Goal: Task Accomplishment & Management: Manage account settings

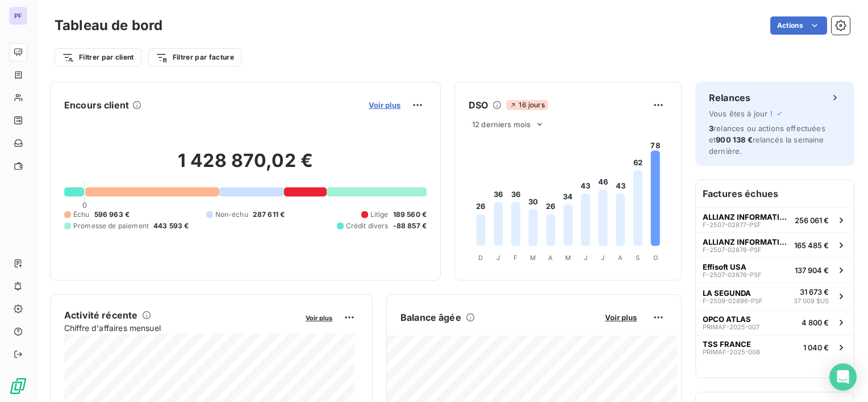
click at [381, 101] on span "Voir plus" at bounding box center [385, 105] width 32 height 9
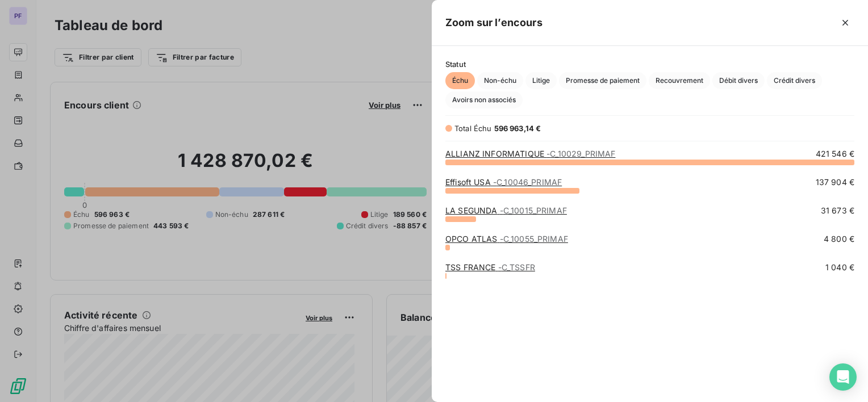
scroll to position [232, 427]
click at [590, 76] on span "Promesse de paiement" at bounding box center [602, 80] width 87 height 17
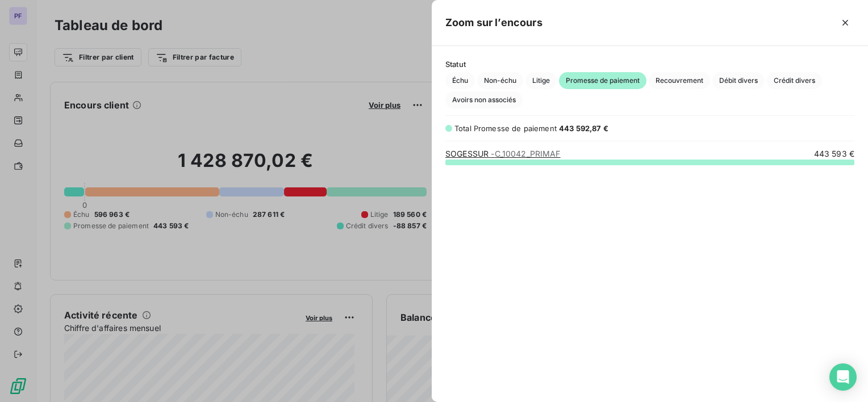
click at [531, 156] on span "- C_10042_PRIMAF" at bounding box center [525, 154] width 69 height 10
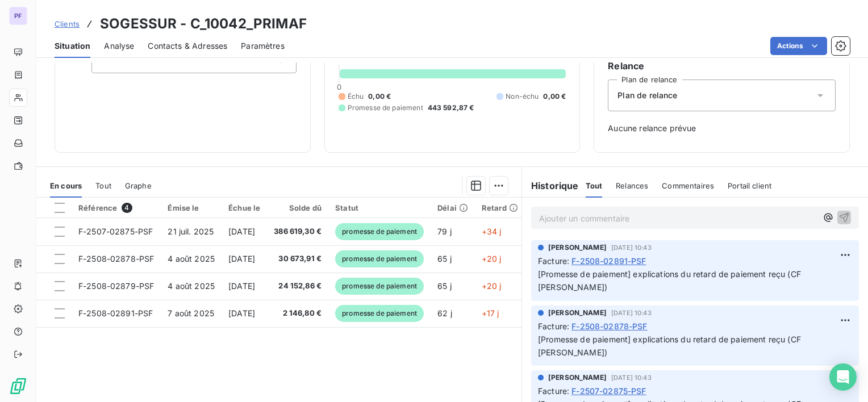
scroll to position [114, 0]
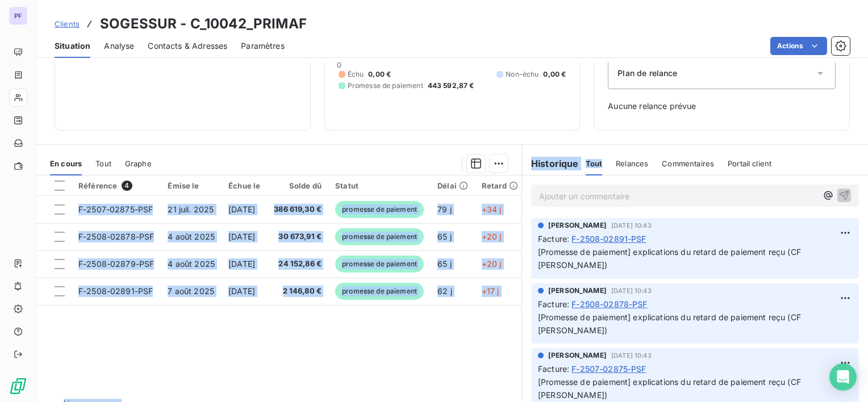
drag, startPoint x: 512, startPoint y: 168, endPoint x: 616, endPoint y: 163, distance: 104.1
click at [616, 163] on div "En cours Tout Graphe Référence 4 Émise le Échue le Solde dû Statut Délai Retard…" at bounding box center [452, 286] width 832 height 284
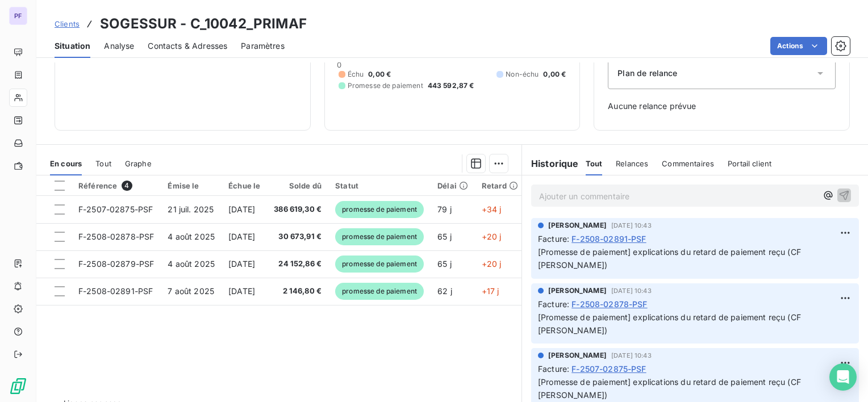
drag, startPoint x: 616, startPoint y: 163, endPoint x: 812, endPoint y: 141, distance: 197.2
click at [812, 141] on div "Informations client Propriétés Client Allianz Encours client 443 592,87 € 0 Éch…" at bounding box center [452, 232] width 832 height 340
click at [543, 164] on h6 "Historique" at bounding box center [550, 164] width 57 height 14
click at [629, 165] on span "Relances" at bounding box center [632, 163] width 32 height 9
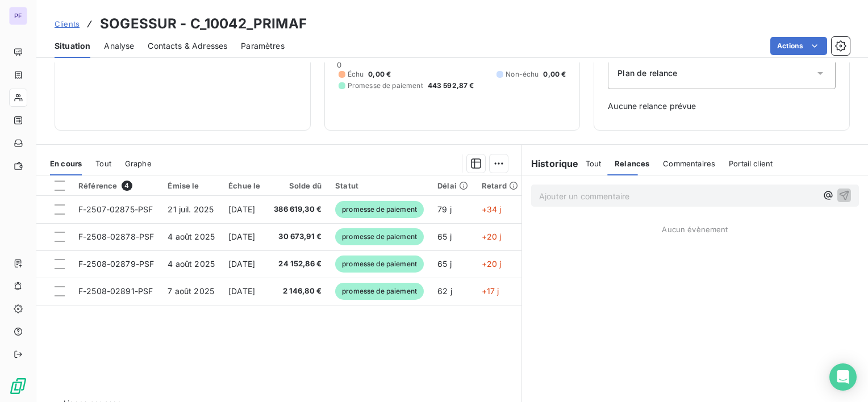
click at [673, 164] on span "Commentaires" at bounding box center [689, 163] width 52 height 9
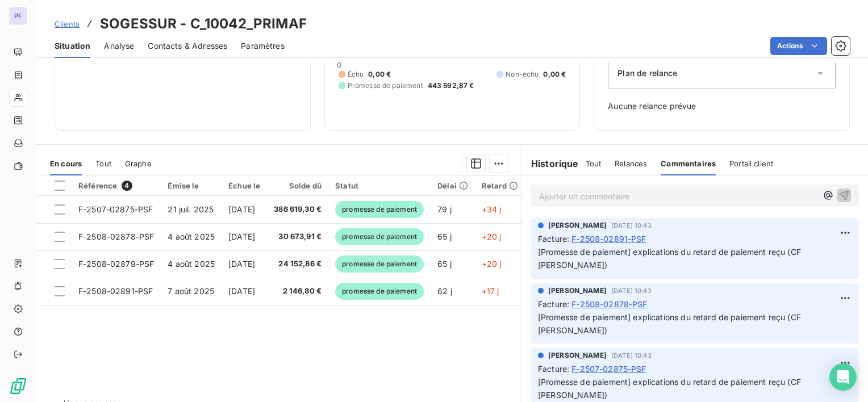
click at [745, 164] on span "Portail client" at bounding box center [751, 163] width 44 height 9
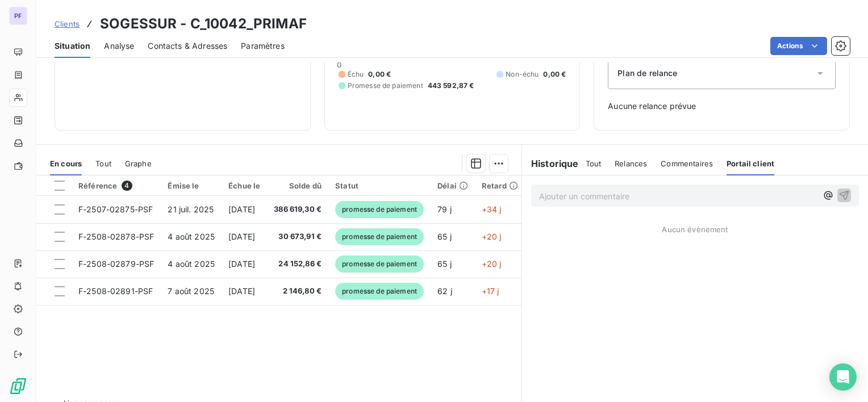
click at [558, 164] on h6 "Historique" at bounding box center [550, 164] width 57 height 14
click at [414, 362] on div "Référence 4 Émise le Échue le Solde dû Statut Délai Retard F-2507-02875-PSF [DA…" at bounding box center [278, 285] width 485 height 219
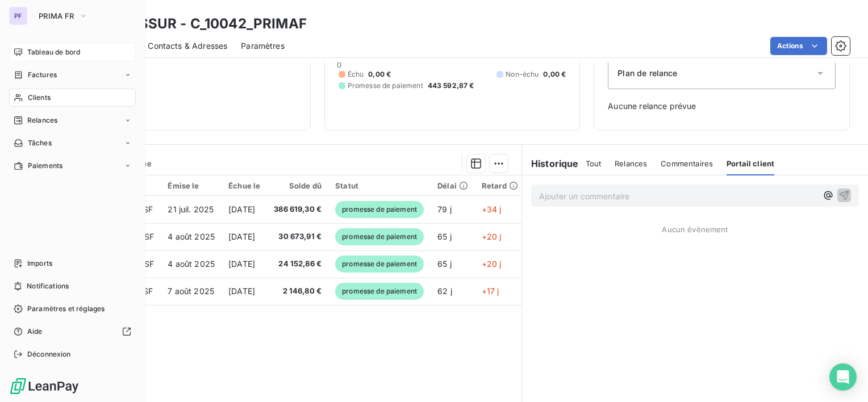
click at [19, 51] on icon at bounding box center [18, 52] width 9 height 9
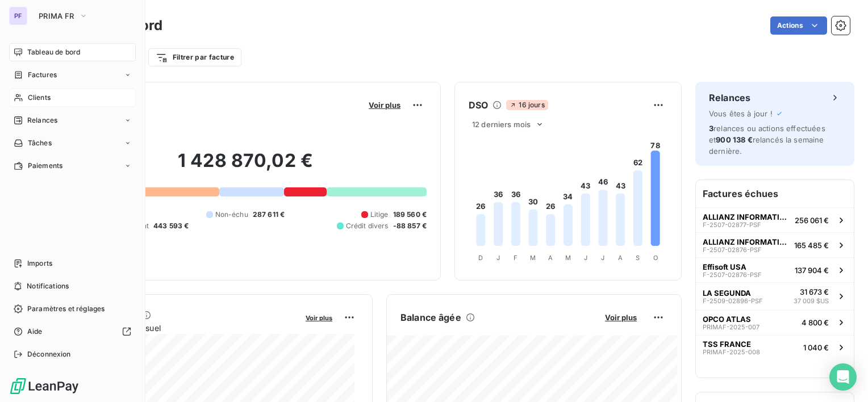
click at [34, 103] on div "Clients" at bounding box center [72, 98] width 127 height 18
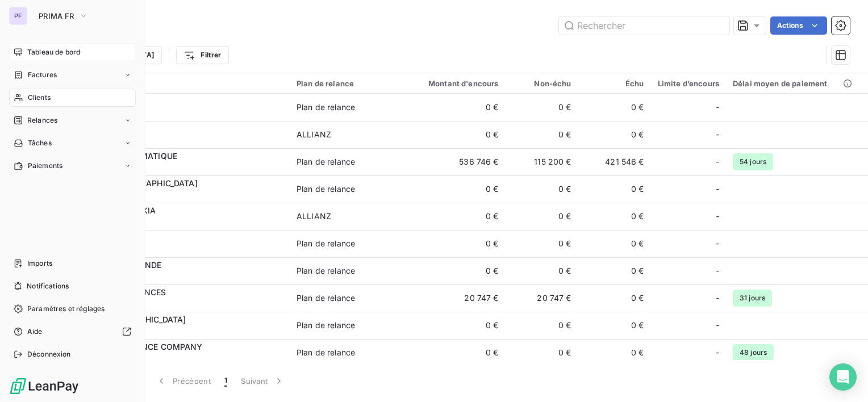
click at [26, 52] on div "Tableau de bord" at bounding box center [72, 52] width 127 height 18
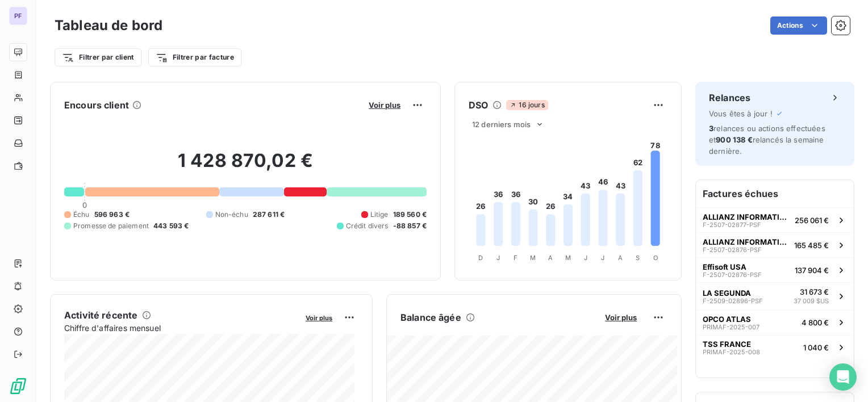
click at [377, 111] on div "Voir plus" at bounding box center [395, 105] width 61 height 18
click at [376, 109] on button "Voir plus" at bounding box center [384, 105] width 39 height 10
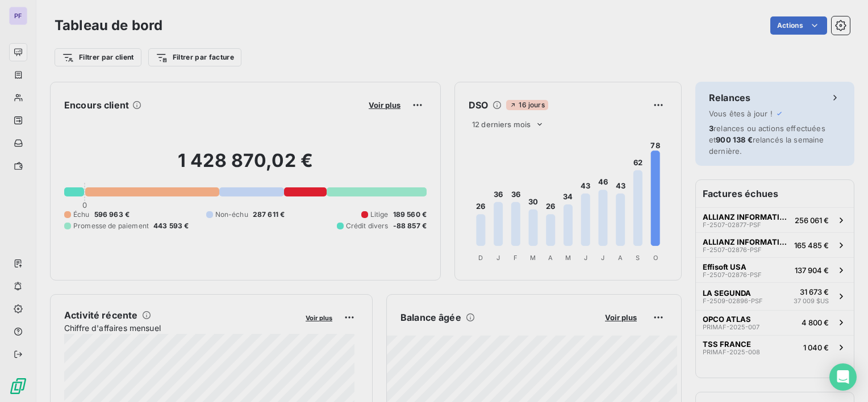
scroll to position [393, 427]
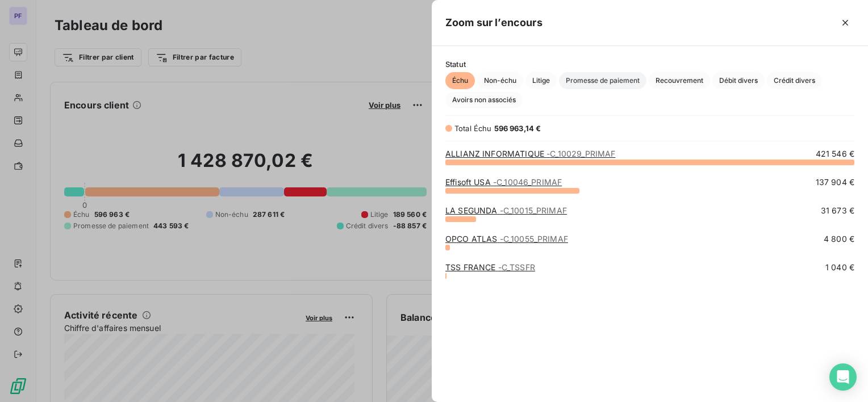
click at [637, 84] on span "Promesse de paiement" at bounding box center [602, 80] width 87 height 17
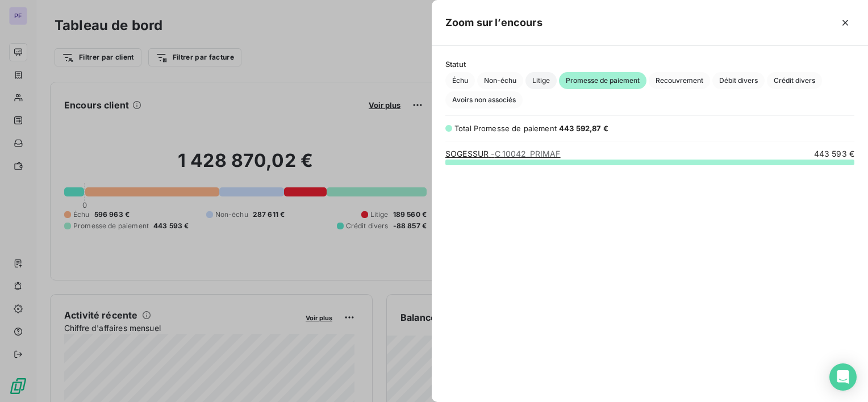
click at [527, 79] on span "Litige" at bounding box center [540, 80] width 31 height 17
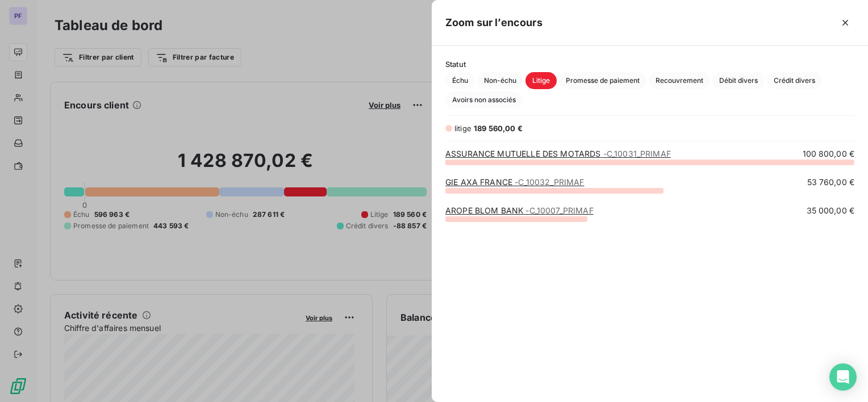
scroll to position [232, 427]
drag, startPoint x: 625, startPoint y: 279, endPoint x: 604, endPoint y: 290, distance: 23.1
click at [625, 279] on div "ASSURANCE MUTUELLE DES MOTARDS - C_10031_PRIMAF 100 800,00 € GIE AXA FRANCE - C…" at bounding box center [650, 268] width 436 height 240
click at [309, 59] on div at bounding box center [434, 201] width 868 height 402
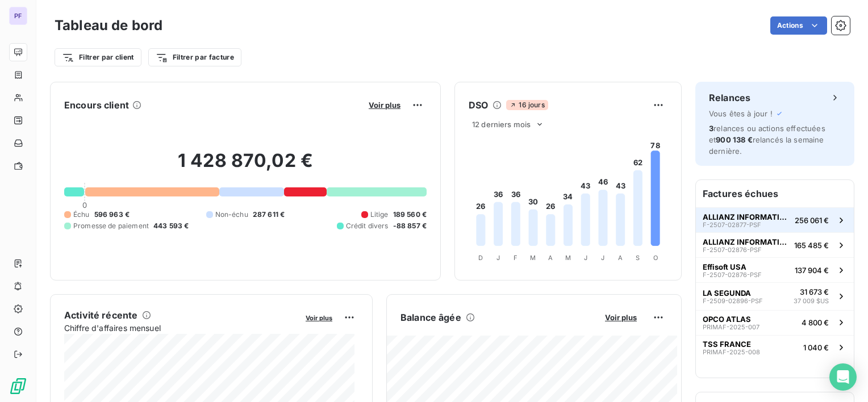
click at [752, 224] on div "ALLIANZ INFORMATIQUE F-2507-02877-PSF" at bounding box center [746, 220] width 87 height 16
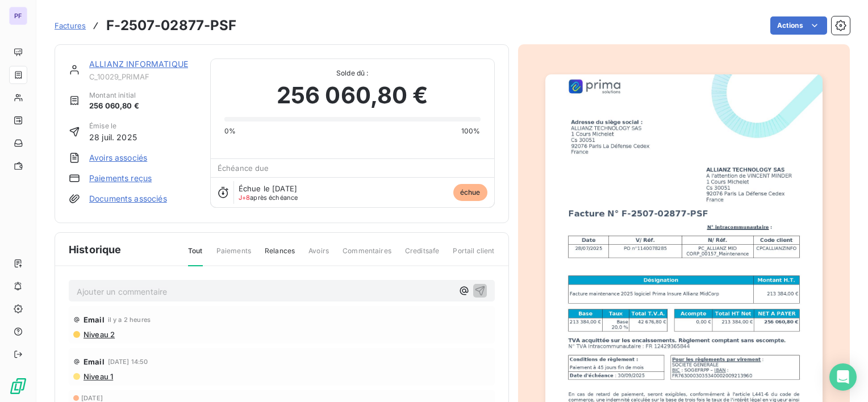
click at [139, 64] on link "ALLIANZ INFORMATIQUE" at bounding box center [138, 64] width 99 height 10
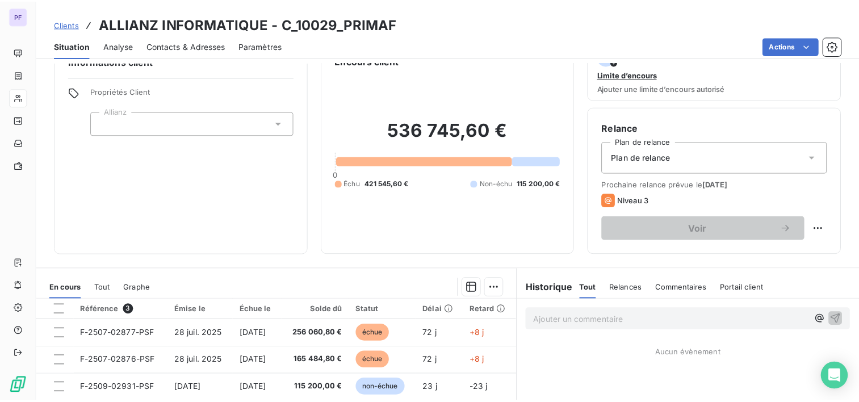
scroll to position [57, 0]
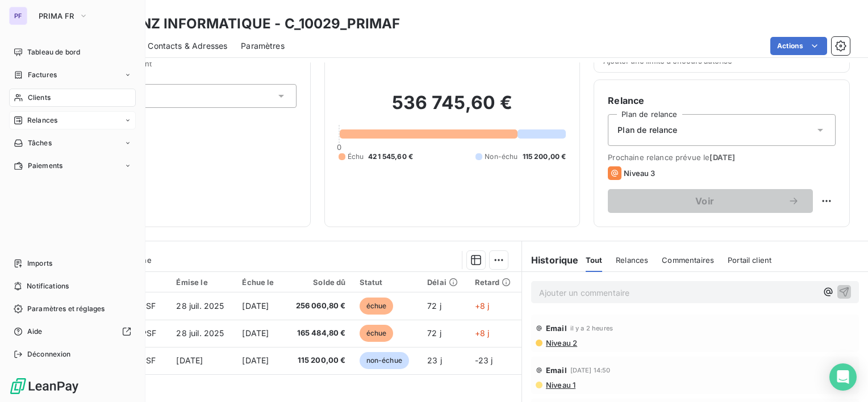
click at [50, 124] on span "Relances" at bounding box center [42, 120] width 30 height 10
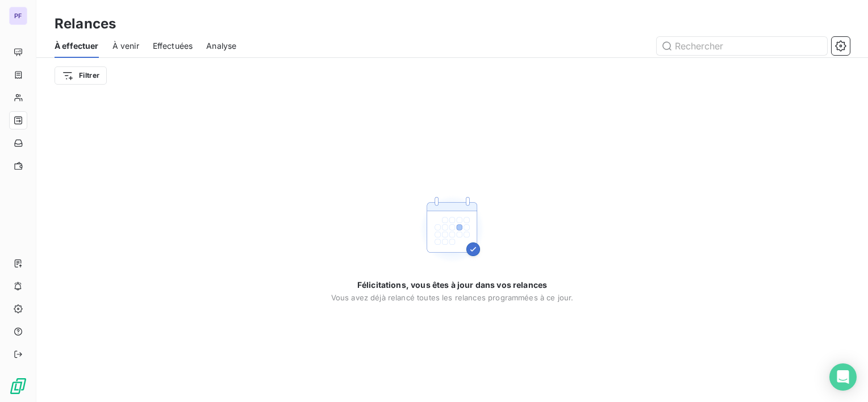
click at [130, 37] on div "À venir" at bounding box center [125, 46] width 27 height 24
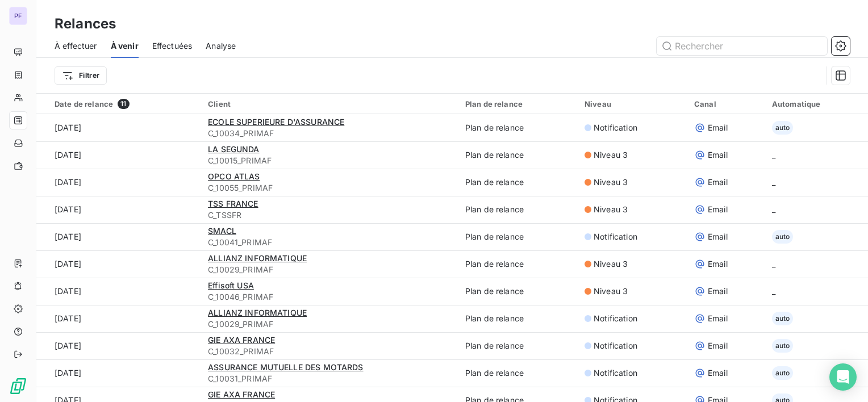
click at [152, 43] on div "À effectuer À venir Effectuées Analyse" at bounding box center [452, 46] width 832 height 24
click at [164, 48] on span "Effectuées" at bounding box center [172, 45] width 40 height 11
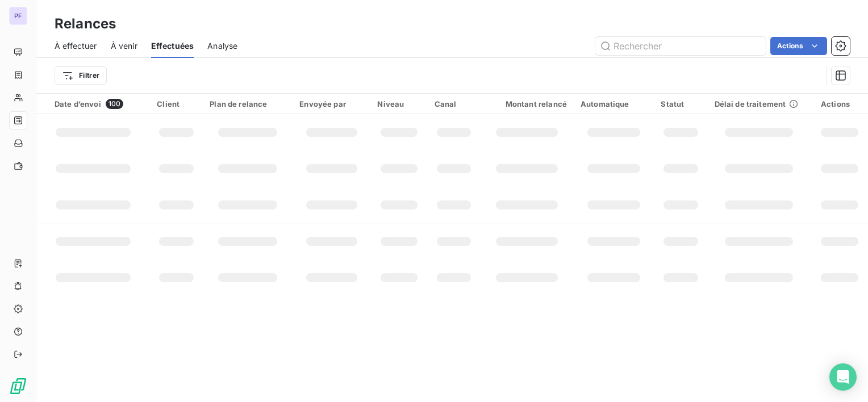
click at [229, 50] on span "Analyse" at bounding box center [222, 45] width 30 height 11
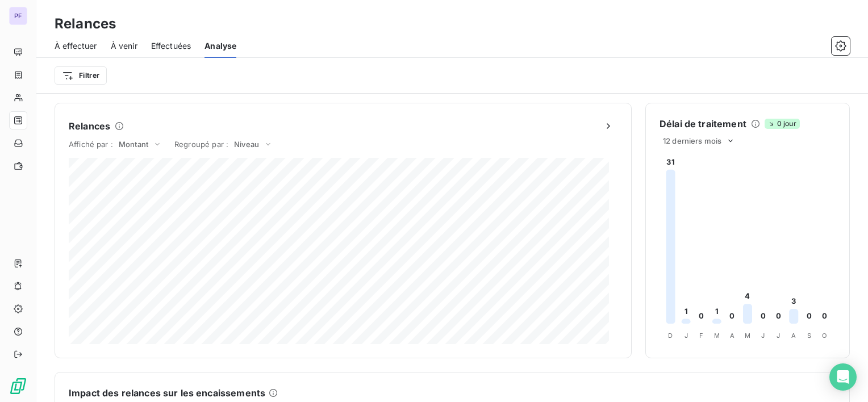
click at [77, 43] on span "À effectuer" at bounding box center [76, 45] width 43 height 11
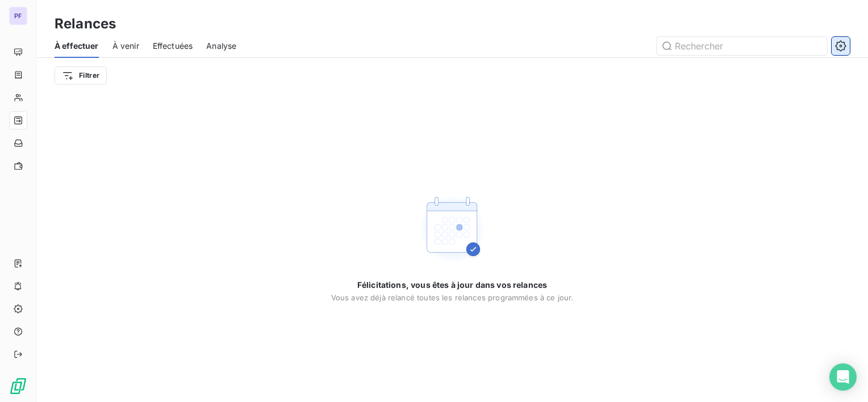
click at [847, 48] on button "button" at bounding box center [841, 46] width 18 height 18
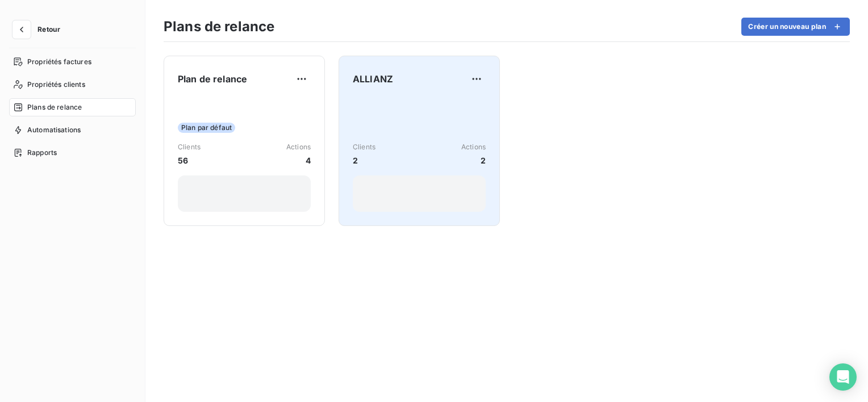
click at [396, 109] on div "Clients 2 Actions 2" at bounding box center [419, 154] width 133 height 115
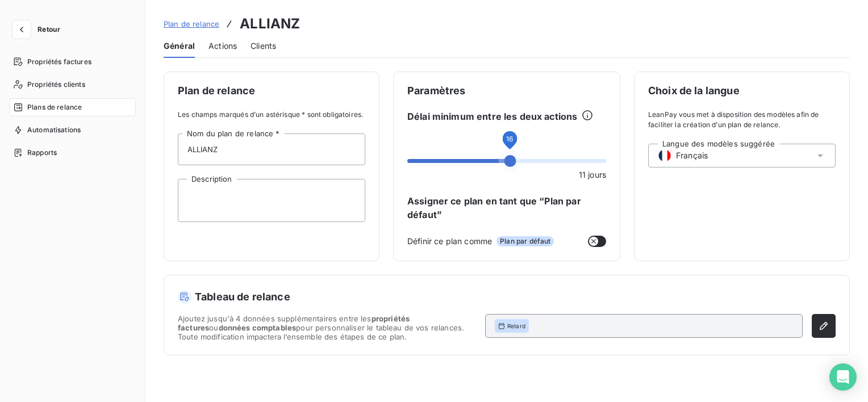
click at [516, 167] on span at bounding box center [510, 161] width 12 height 12
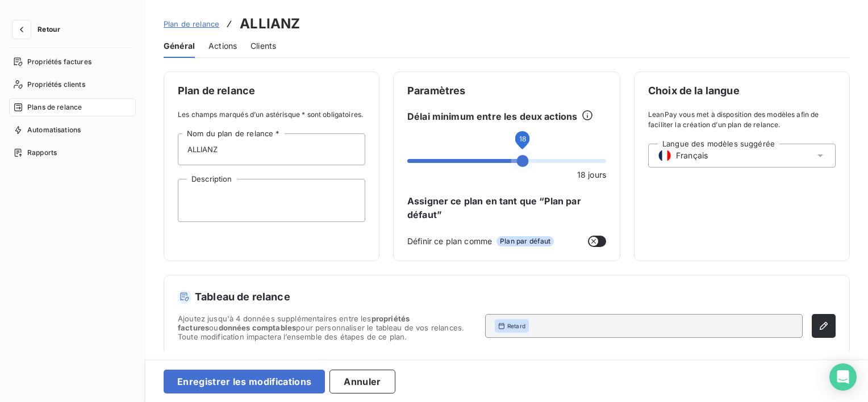
click at [232, 44] on span "Actions" at bounding box center [222, 45] width 28 height 11
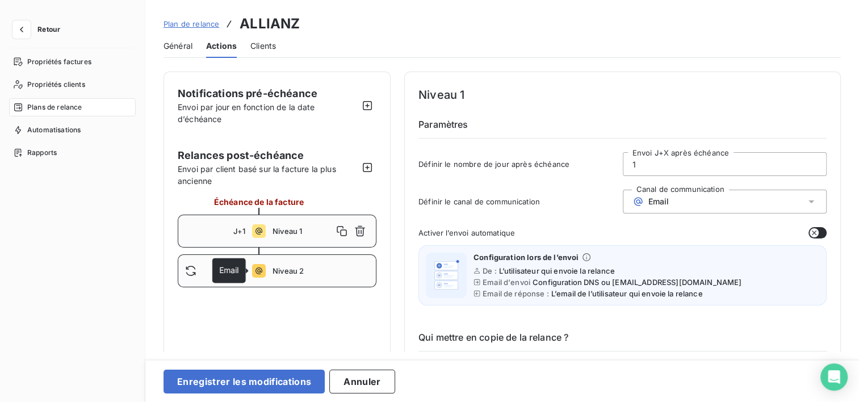
click at [255, 268] on icon at bounding box center [259, 271] width 14 height 14
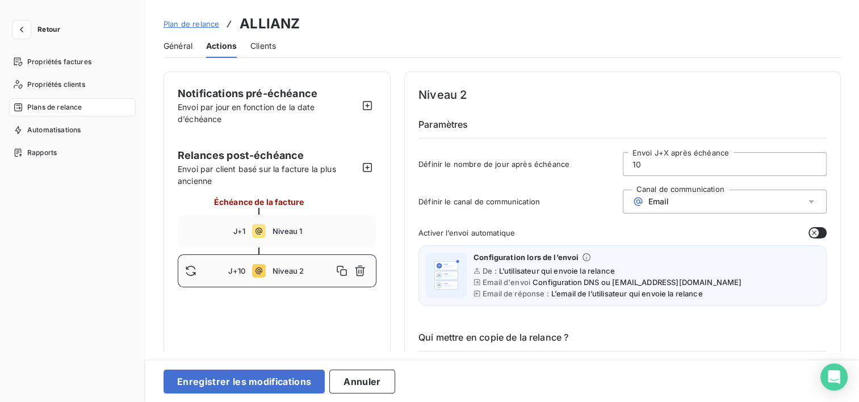
drag, startPoint x: 654, startPoint y: 165, endPoint x: 586, endPoint y: 166, distance: 68.7
click at [586, 166] on div "Définir le nombre de jour après échéance 10 Envoi J+X après échéance" at bounding box center [623, 167] width 408 height 31
click at [298, 228] on span "Niveau 1" at bounding box center [321, 231] width 97 height 9
click at [265, 277] on div "J+10 Niveau 2" at bounding box center [277, 270] width 199 height 33
drag, startPoint x: 680, startPoint y: 165, endPoint x: 545, endPoint y: 166, distance: 134.6
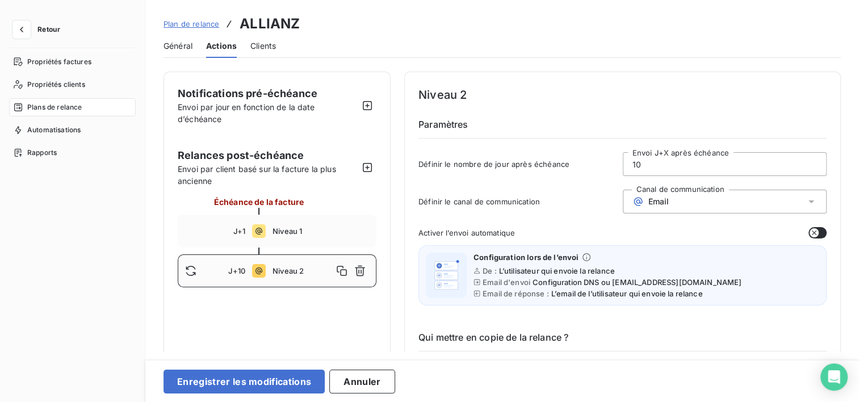
click at [546, 166] on div "Définir le nombre de jour après échéance 10 Envoi J+X après échéance" at bounding box center [623, 167] width 408 height 31
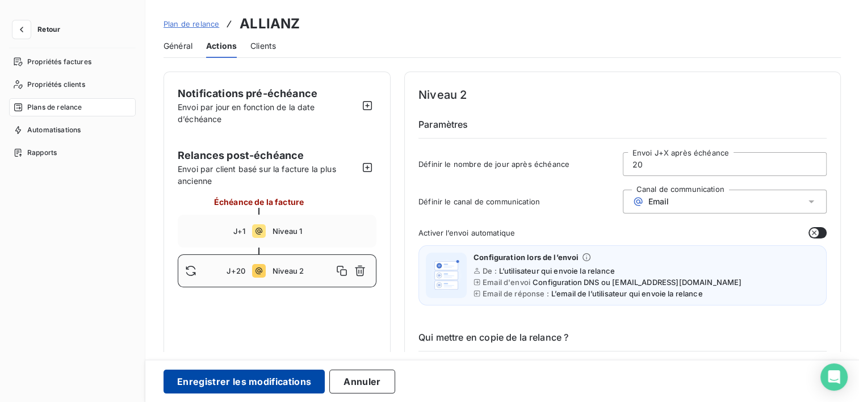
type input "20"
click at [258, 381] on button "Enregistrer les modifications" at bounding box center [244, 382] width 161 height 24
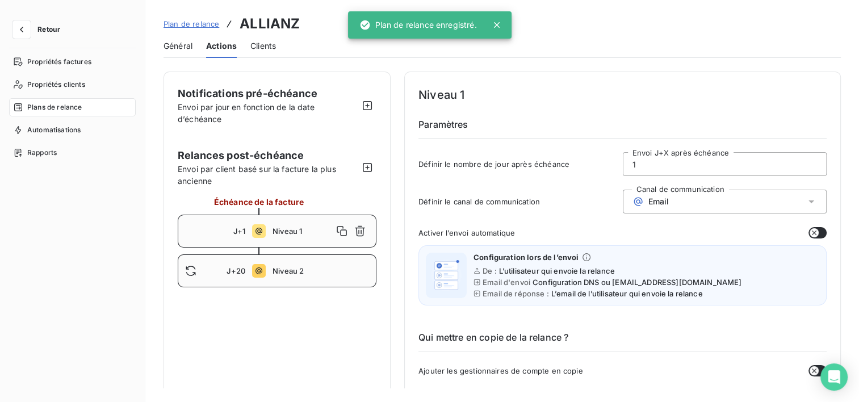
click at [295, 266] on div "J+20 Niveau 2" at bounding box center [277, 270] width 199 height 33
type input "20"
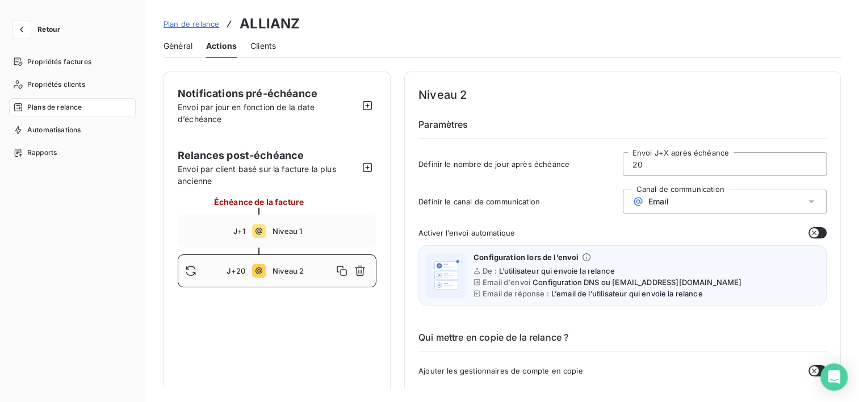
click at [181, 48] on span "Général" at bounding box center [178, 45] width 29 height 11
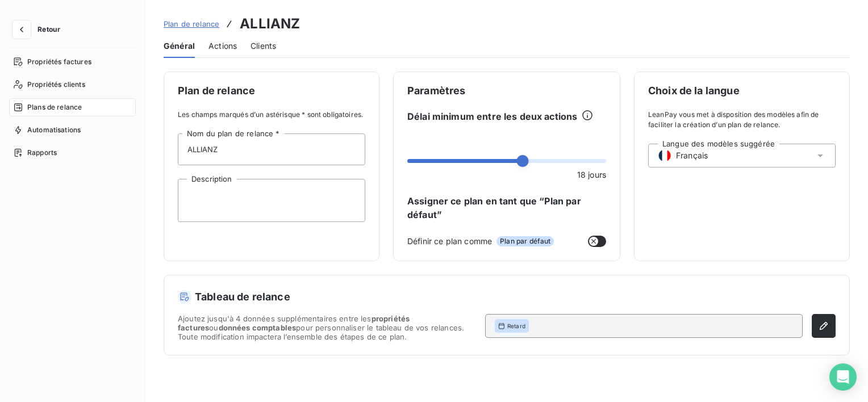
click at [282, 45] on div "Général Actions Clients" at bounding box center [507, 46] width 686 height 24
drag, startPoint x: 222, startPoint y: 119, endPoint x: 344, endPoint y: 117, distance: 122.1
click at [344, 117] on div "Plan de relance Les champs marqués d’un astérisque * sont obligatoires. ALLIANZ…" at bounding box center [272, 167] width 216 height 190
drag, startPoint x: 344, startPoint y: 117, endPoint x: 261, endPoint y: 111, distance: 83.1
click at [261, 111] on span "Les champs marqués d’un astérisque * sont obligatoires." at bounding box center [271, 115] width 187 height 10
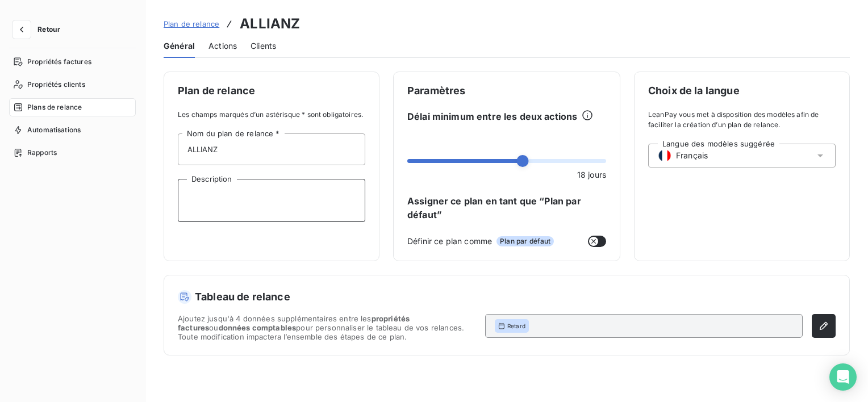
click at [249, 192] on textarea "Description" at bounding box center [271, 200] width 187 height 43
click at [18, 39] on div "Retour" at bounding box center [72, 34] width 127 height 28
click at [21, 31] on icon "button" at bounding box center [21, 29] width 11 height 11
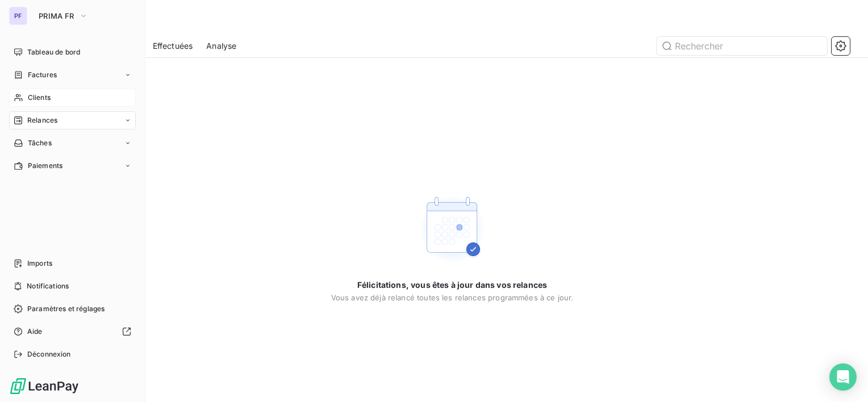
click at [50, 96] on span "Clients" at bounding box center [39, 98] width 23 height 10
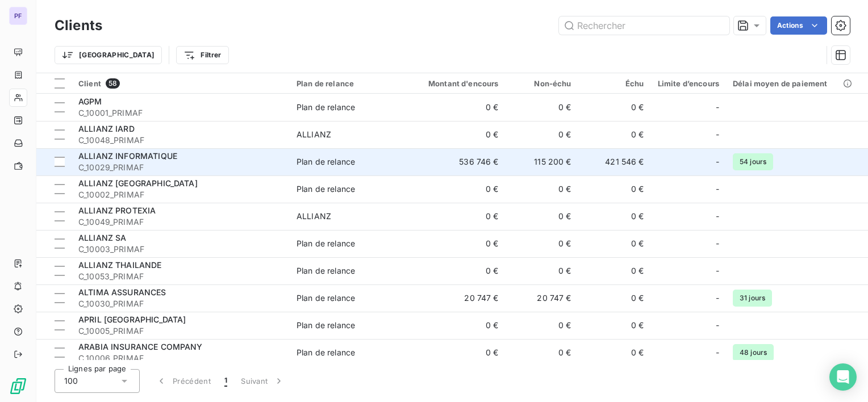
click at [133, 170] on span "C_10029_PRIMAF" at bounding box center [180, 167] width 204 height 11
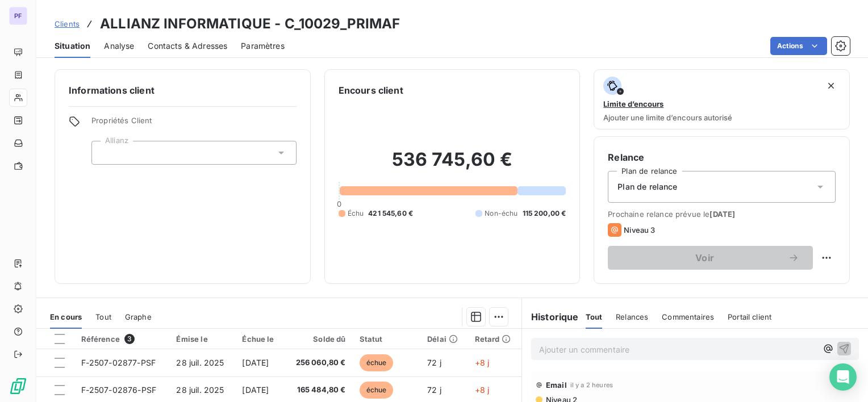
click at [131, 155] on div at bounding box center [193, 153] width 205 height 24
click at [286, 147] on div at bounding box center [193, 153] width 205 height 24
click at [162, 202] on div "Informations client Propriétés Client Allianz" at bounding box center [183, 176] width 256 height 215
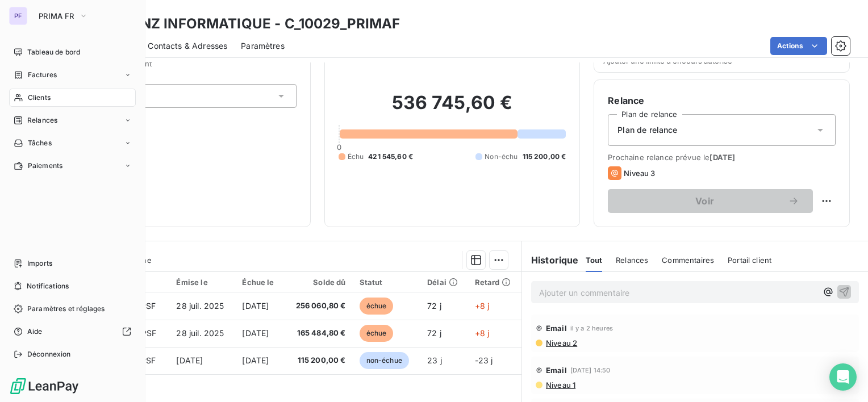
click at [50, 97] on span "Clients" at bounding box center [39, 98] width 23 height 10
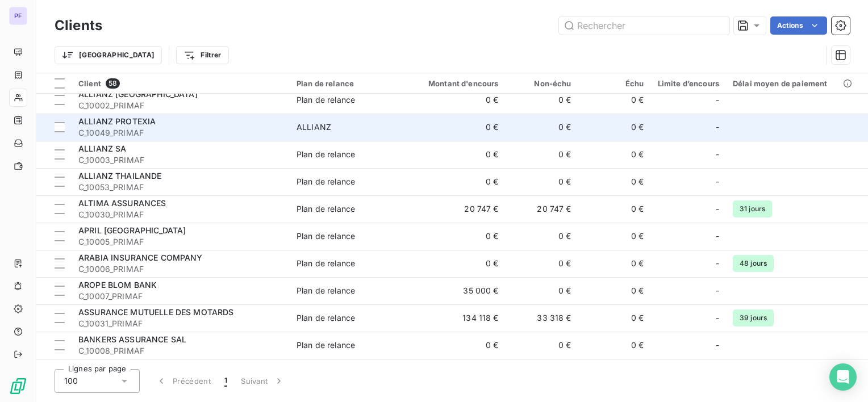
scroll to position [227, 0]
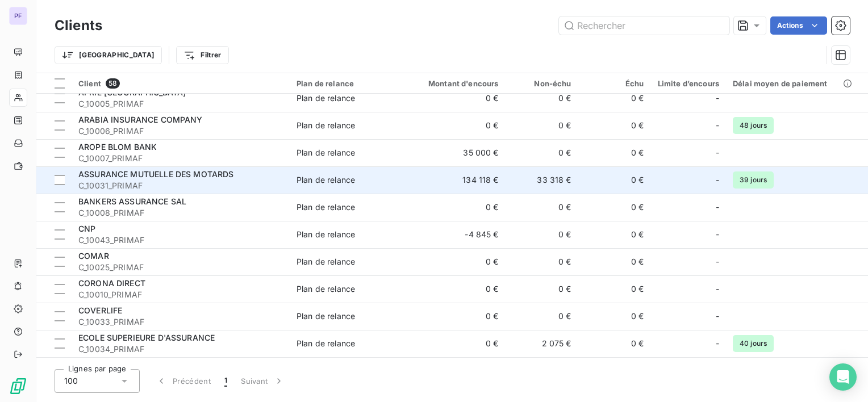
click at [199, 179] on div "ASSURANCE MUTUELLE DES MOTARDS" at bounding box center [180, 174] width 204 height 11
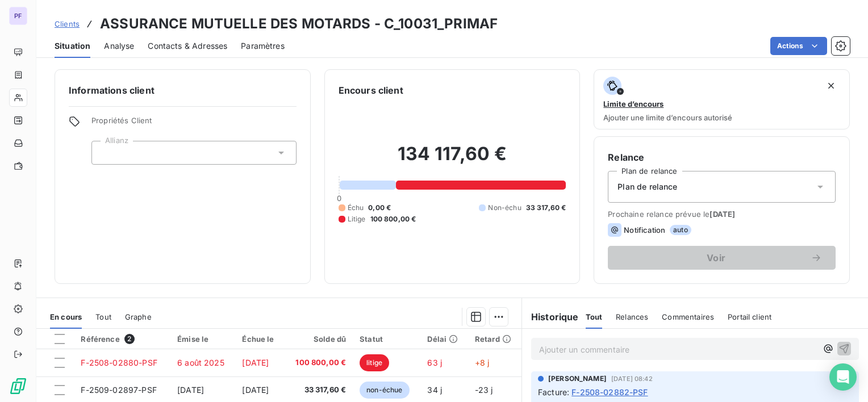
click at [130, 50] on span "Analyse" at bounding box center [119, 45] width 30 height 11
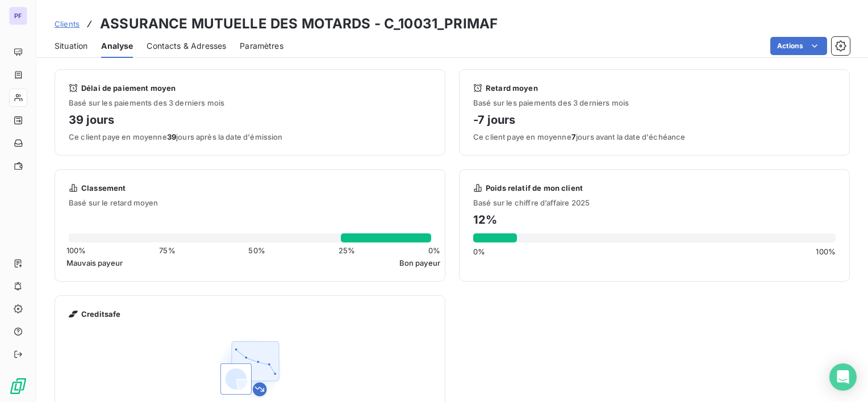
click at [195, 48] on span "Contacts & Adresses" at bounding box center [187, 45] width 80 height 11
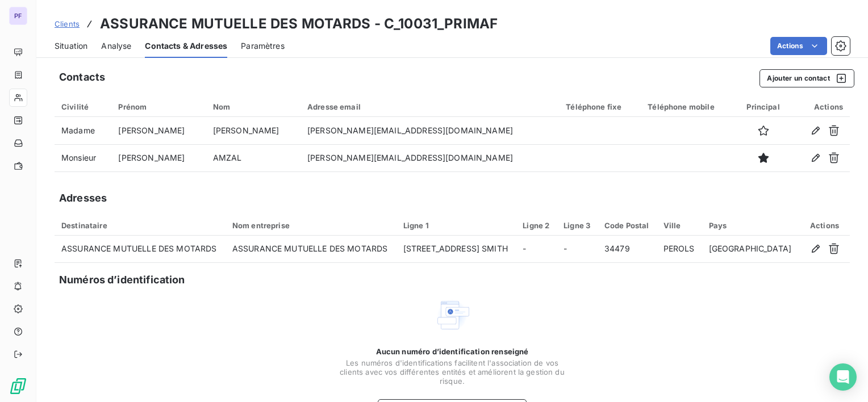
click at [289, 40] on div "Situation Analyse Contacts & Adresses Paramètres Actions" at bounding box center [452, 46] width 832 height 24
click at [835, 48] on icon "button" at bounding box center [840, 45] width 11 height 11
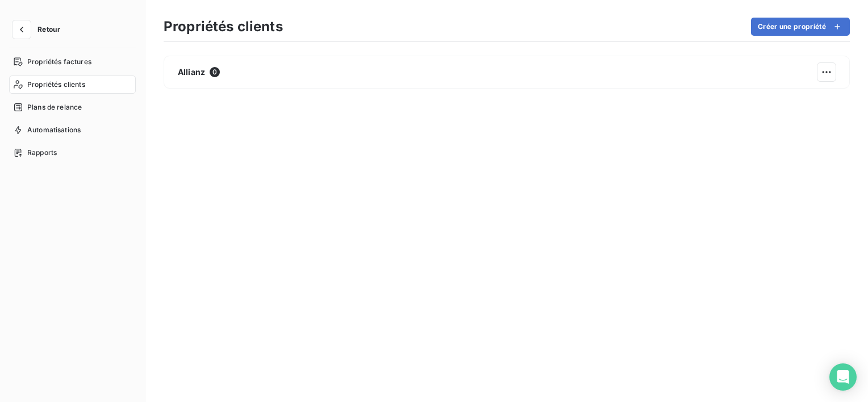
click at [84, 80] on span "Propriétés clients" at bounding box center [56, 85] width 58 height 10
click at [31, 30] on button "Retour" at bounding box center [39, 29] width 60 height 18
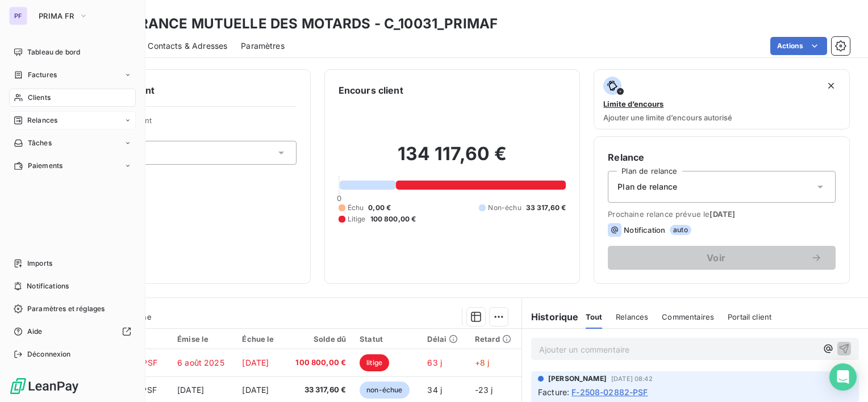
click at [27, 120] on span "Relances" at bounding box center [42, 120] width 30 height 10
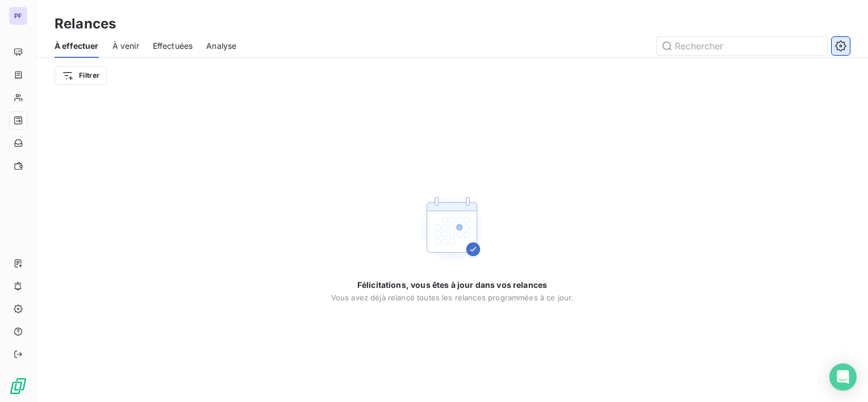
click at [838, 45] on icon "button" at bounding box center [840, 45] width 11 height 11
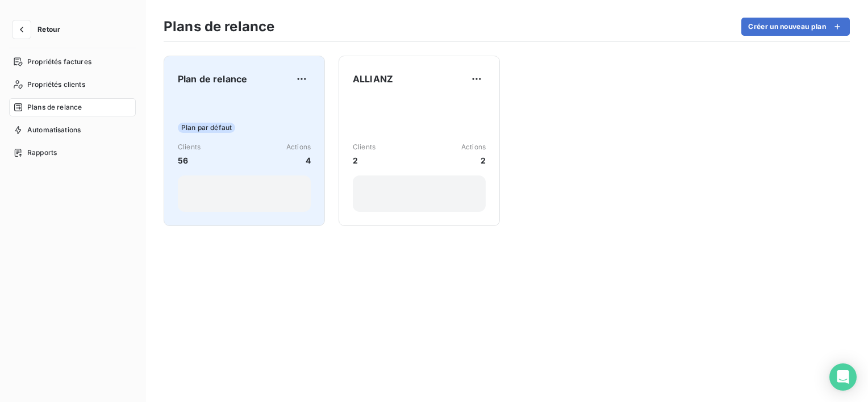
click at [234, 101] on div "Plan par défaut Clients 56 Actions 4" at bounding box center [244, 154] width 133 height 115
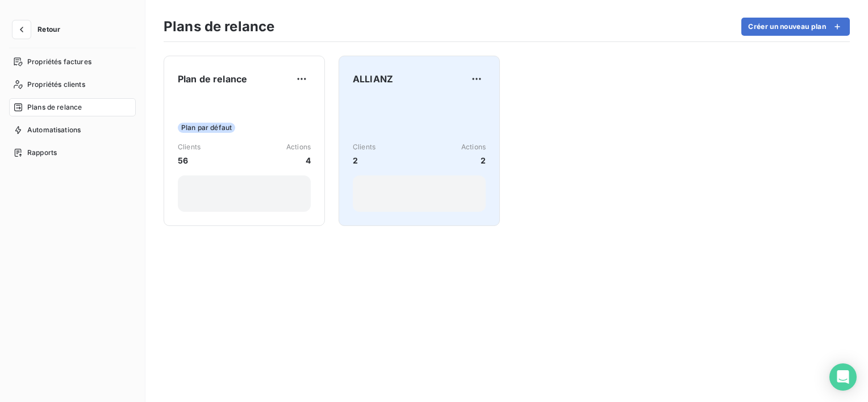
click at [392, 156] on div "Clients 2 Actions 2" at bounding box center [419, 154] width 133 height 24
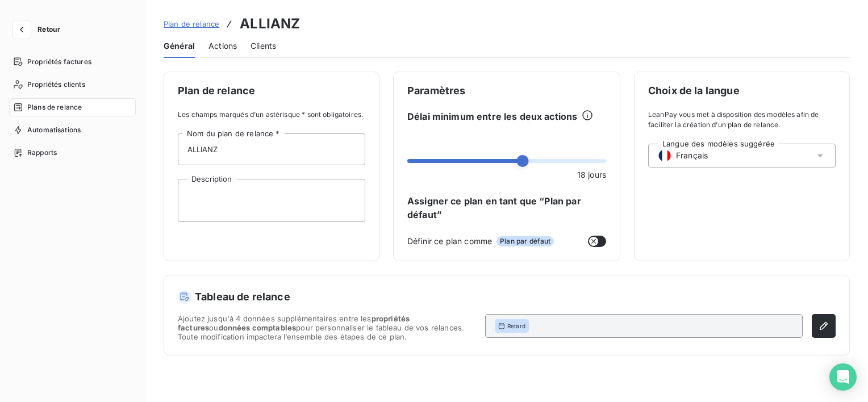
click at [236, 47] on span "Actions" at bounding box center [222, 45] width 28 height 11
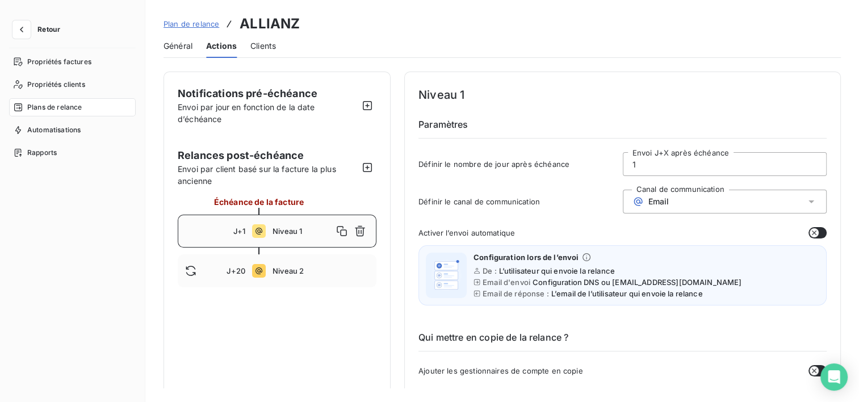
click at [257, 46] on span "Clients" at bounding box center [263, 45] width 26 height 11
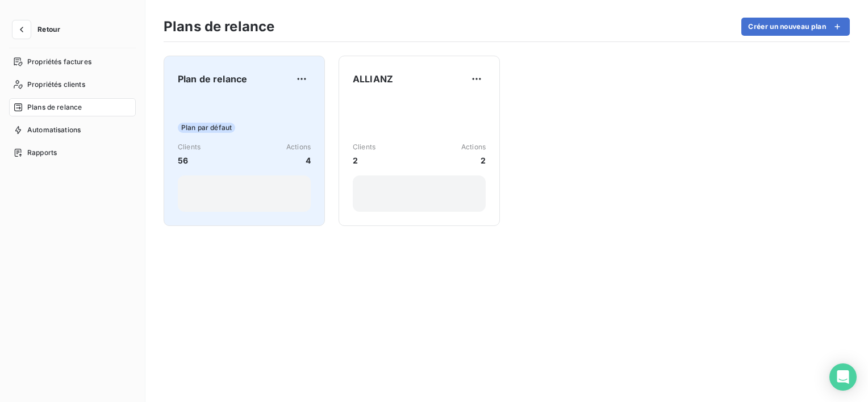
click at [200, 118] on div "Plan par défaut Clients 56 Actions 4" at bounding box center [244, 154] width 133 height 115
click at [229, 130] on span "Plan par défaut" at bounding box center [206, 128] width 57 height 10
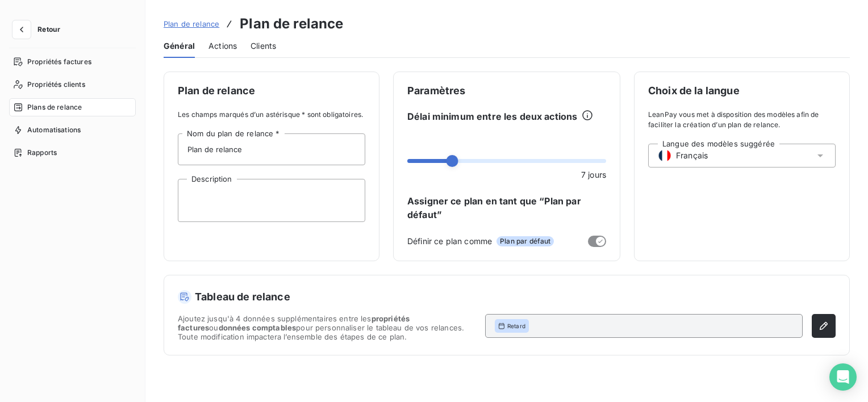
click at [226, 50] on span "Actions" at bounding box center [222, 45] width 28 height 11
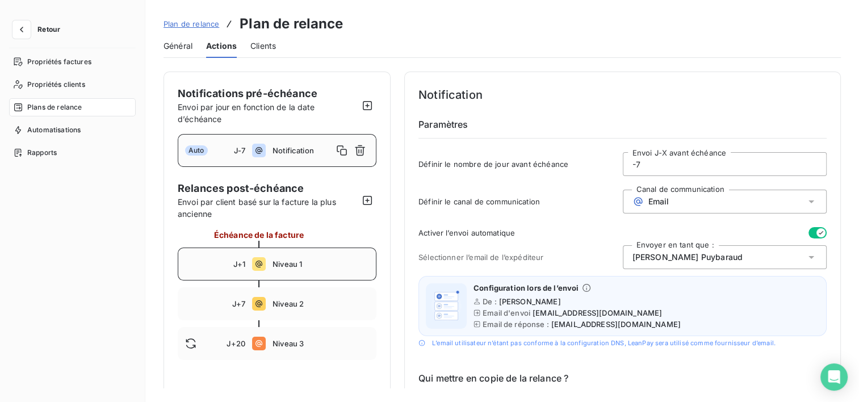
click at [286, 261] on span "Niveau 1" at bounding box center [321, 264] width 97 height 9
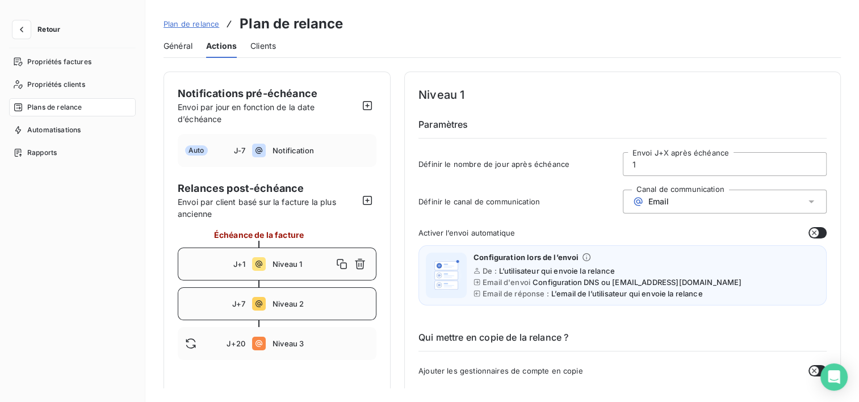
click at [298, 293] on div "J+7 Niveau 2" at bounding box center [277, 303] width 199 height 33
drag, startPoint x: 713, startPoint y: 169, endPoint x: 511, endPoint y: 151, distance: 202.4
click at [511, 151] on div "Niveau 2 Paramètres Définir le nombre de jour après échéance 7 Envoi J+X après …" at bounding box center [623, 134] width 408 height 97
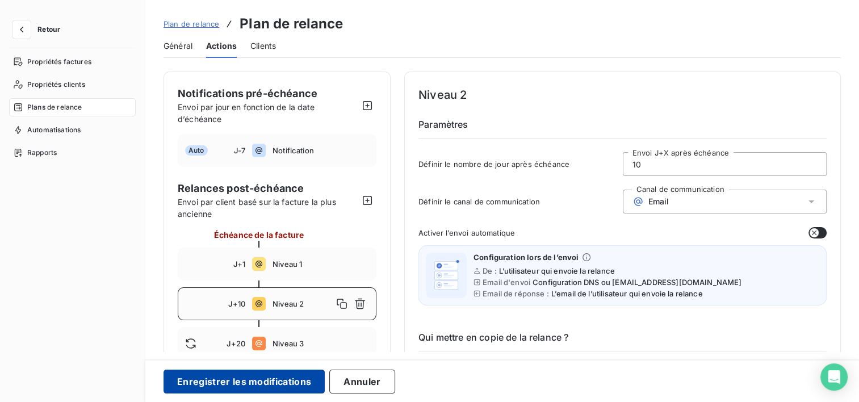
type input "10"
click at [205, 385] on button "Enregistrer les modifications" at bounding box center [244, 382] width 161 height 24
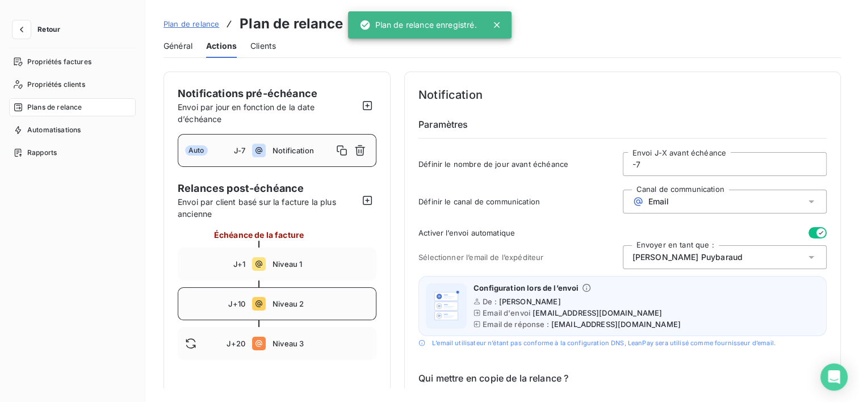
click at [291, 300] on span "Niveau 2" at bounding box center [321, 303] width 97 height 9
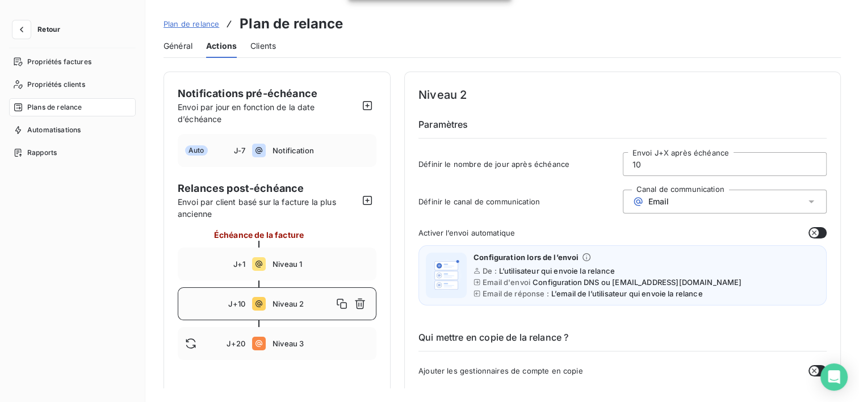
click at [293, 326] on div at bounding box center [277, 323] width 199 height 7
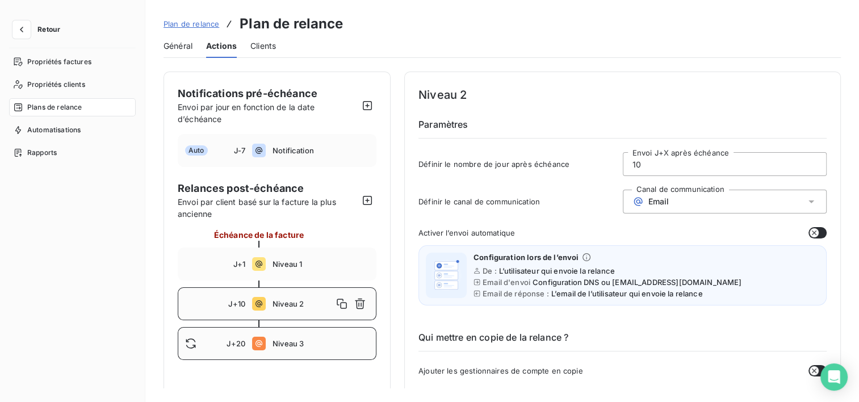
click at [296, 340] on span "Niveau 3" at bounding box center [321, 343] width 97 height 9
type input "20"
click at [170, 51] on span "Général" at bounding box center [178, 45] width 29 height 11
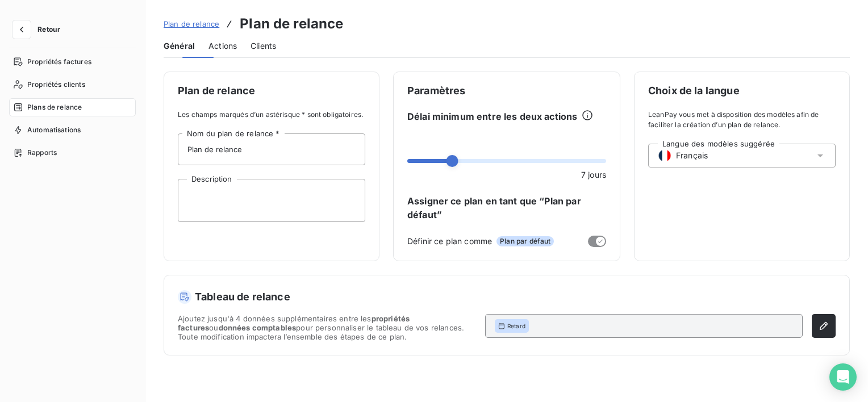
click at [171, 51] on span "Général" at bounding box center [179, 45] width 31 height 11
click at [207, 27] on span "Plan de relance" at bounding box center [192, 23] width 56 height 9
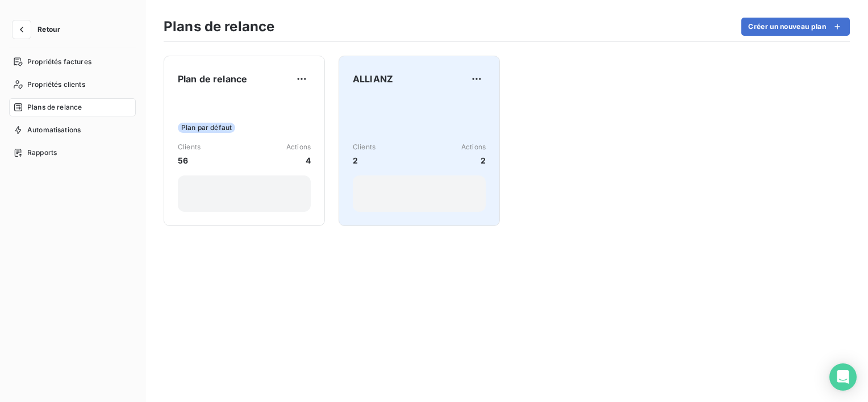
click at [482, 130] on div "Clients 2 Actions 2" at bounding box center [419, 154] width 133 height 115
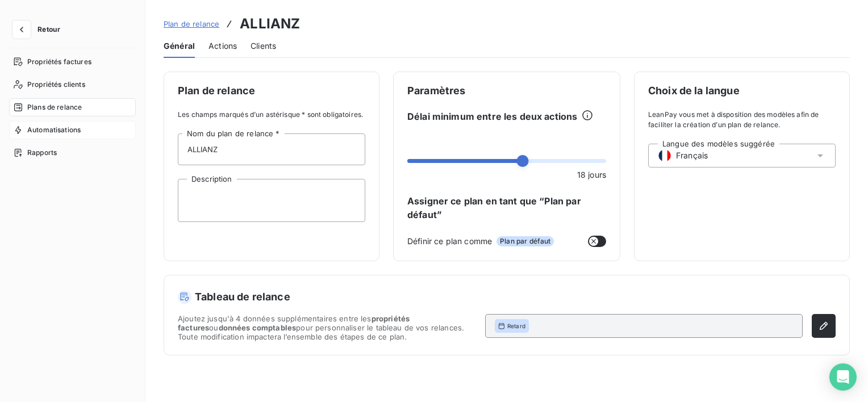
click at [44, 132] on span "Automatisations" at bounding box center [53, 130] width 53 height 10
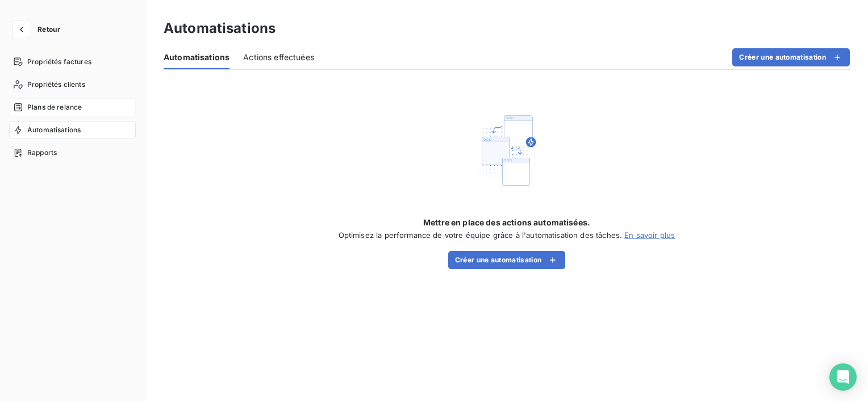
click at [65, 112] on span "Plans de relance" at bounding box center [54, 107] width 55 height 10
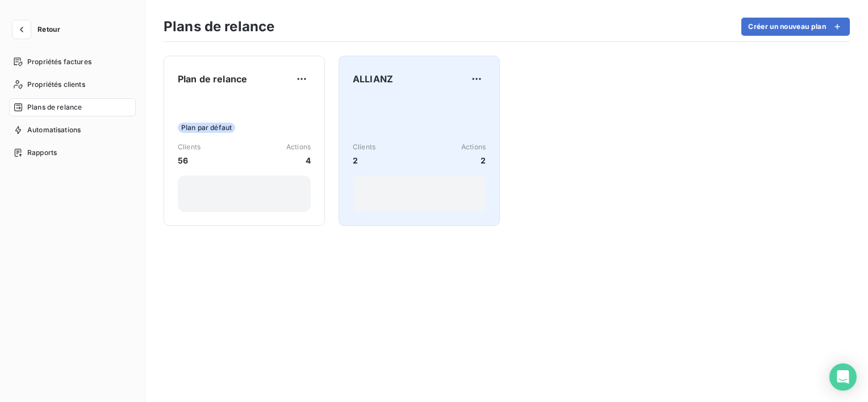
click at [418, 100] on div "Clients 2 Actions 2" at bounding box center [419, 154] width 133 height 115
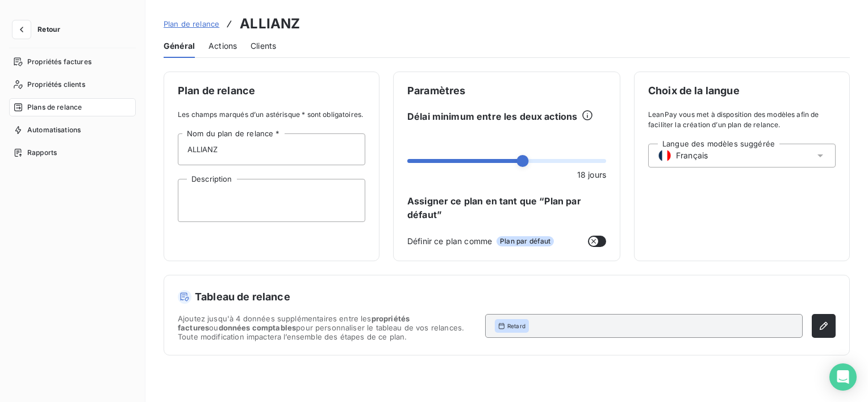
click at [230, 52] on div "Actions" at bounding box center [222, 46] width 28 height 24
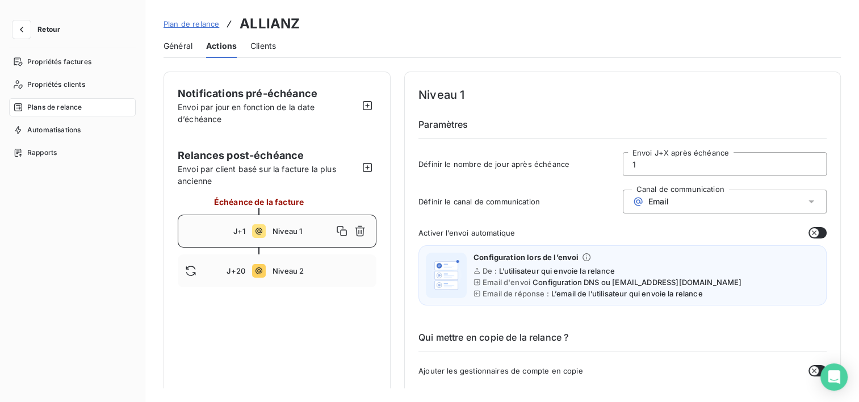
click at [268, 48] on span "Clients" at bounding box center [263, 45] width 26 height 11
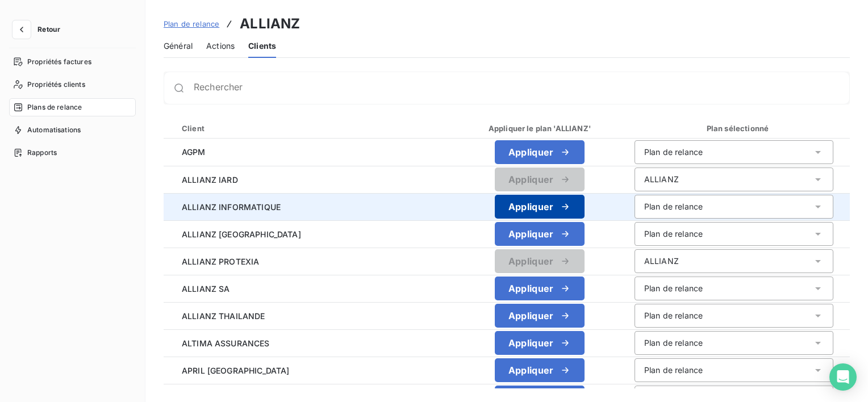
click at [522, 207] on button "Appliquer" at bounding box center [540, 207] width 90 height 24
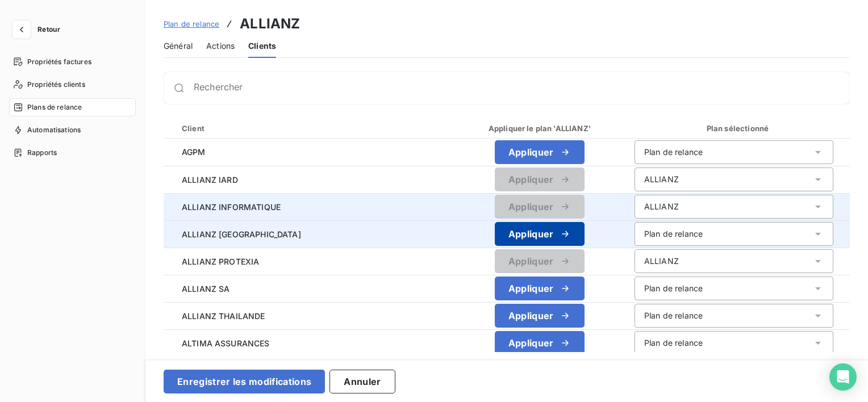
click at [534, 232] on button "Appliquer" at bounding box center [540, 234] width 90 height 24
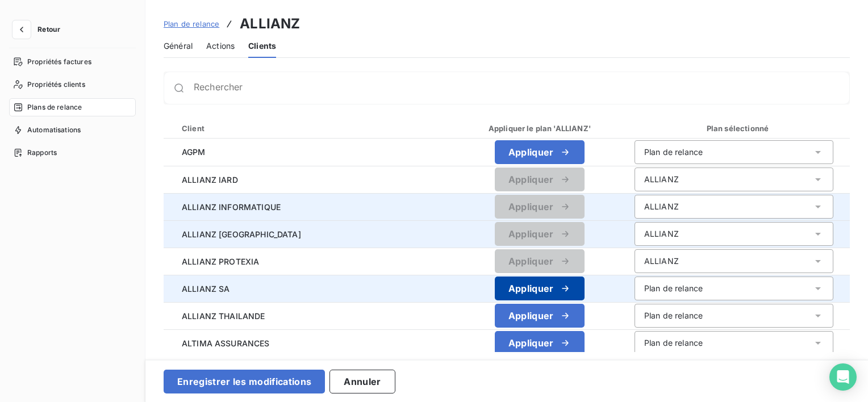
click at [538, 285] on button "Appliquer" at bounding box center [540, 289] width 90 height 24
click at [695, 237] on div "ALLIANZ" at bounding box center [733, 234] width 199 height 24
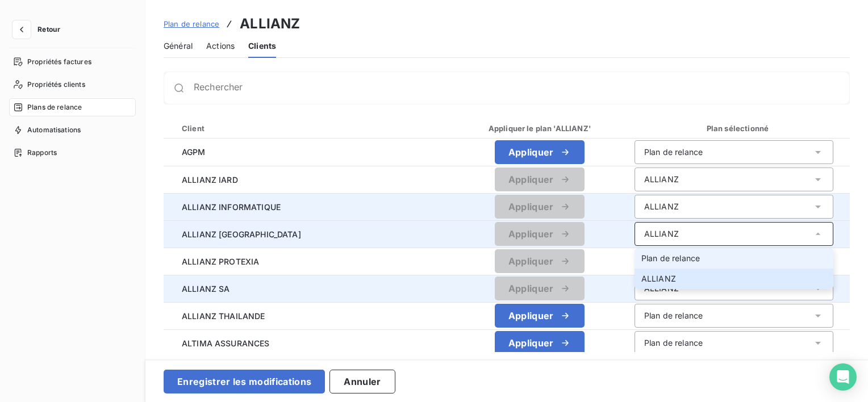
click at [690, 261] on span "Plan de relance" at bounding box center [670, 258] width 59 height 10
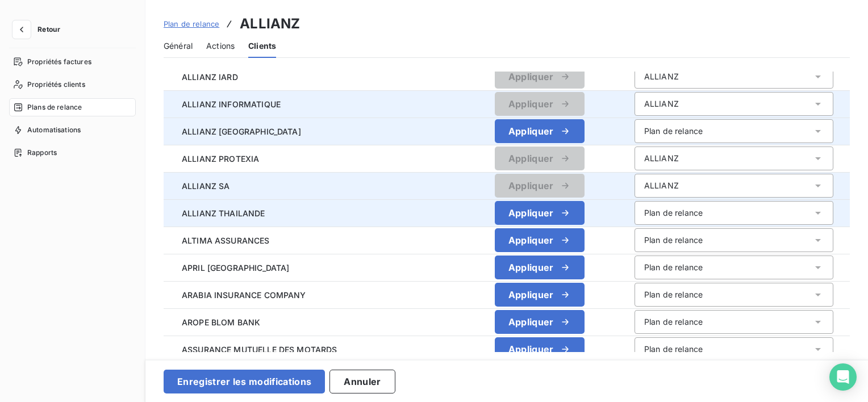
scroll to position [114, 0]
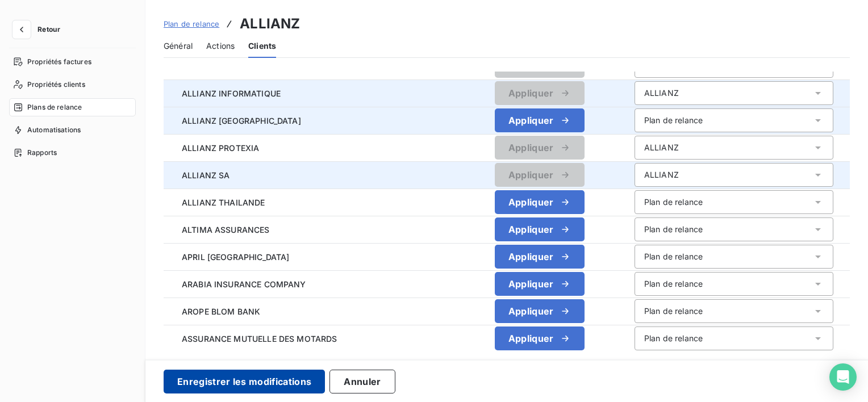
click at [277, 382] on button "Enregistrer les modifications" at bounding box center [244, 382] width 161 height 24
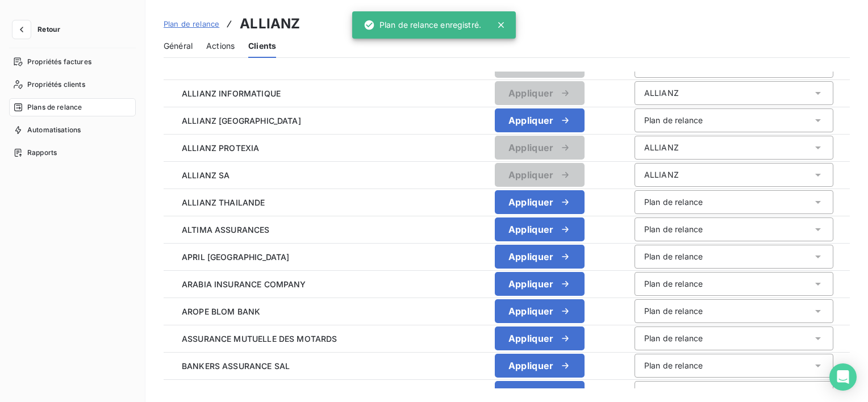
drag, startPoint x: 184, startPoint y: 45, endPoint x: 144, endPoint y: 45, distance: 40.3
click at [183, 45] on span "Général" at bounding box center [178, 45] width 29 height 11
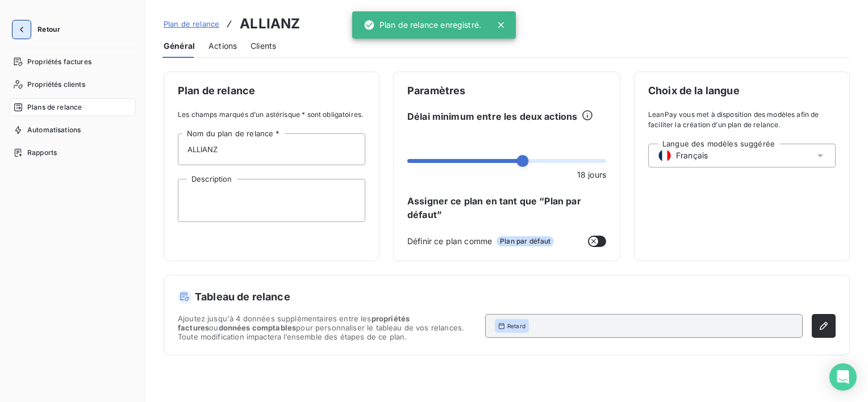
click at [21, 37] on button "button" at bounding box center [21, 29] width 18 height 18
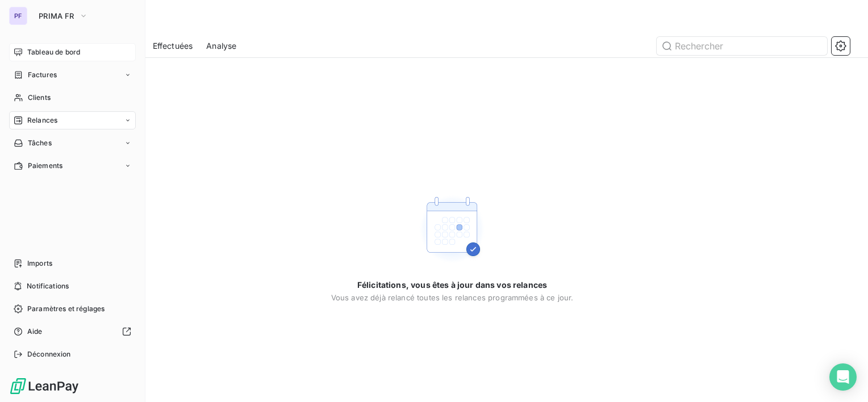
click at [64, 47] on span "Tableau de bord" at bounding box center [53, 52] width 53 height 10
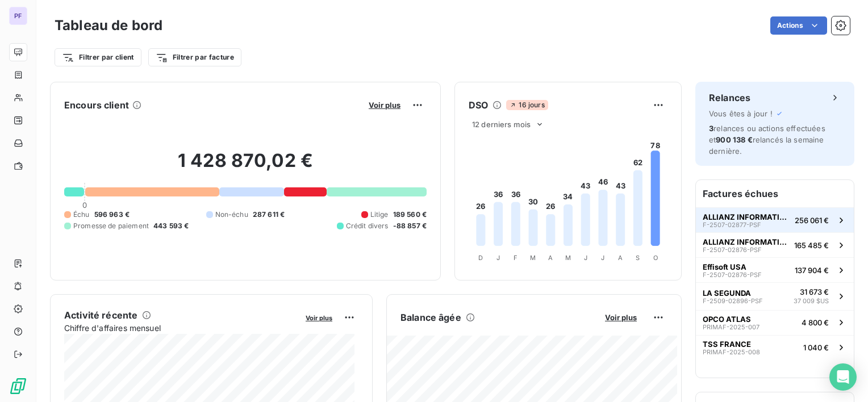
click at [759, 216] on span "ALLIANZ INFORMATIQUE" at bounding box center [746, 216] width 87 height 9
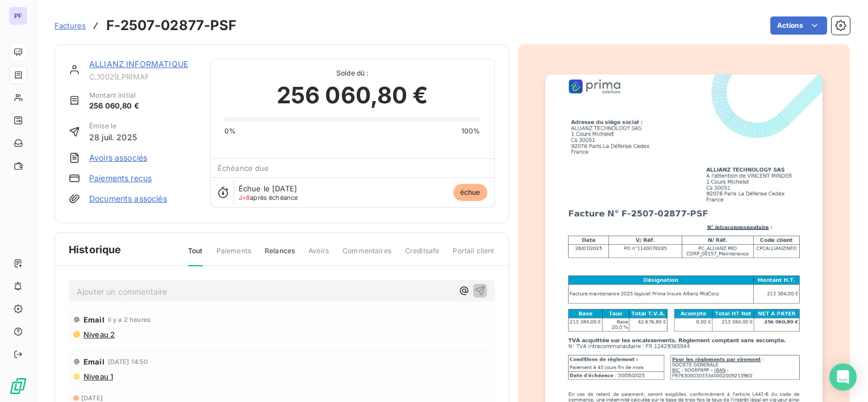
click at [112, 65] on link "ALLIANZ INFORMATIQUE" at bounding box center [138, 64] width 99 height 10
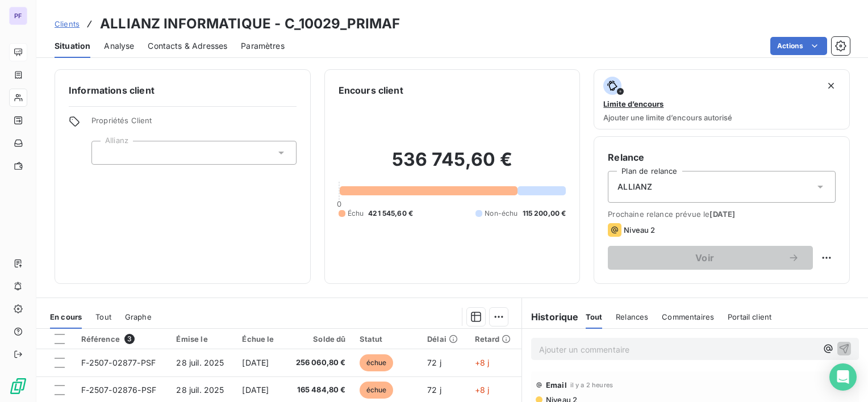
click at [130, 44] on span "Analyse" at bounding box center [119, 45] width 30 height 11
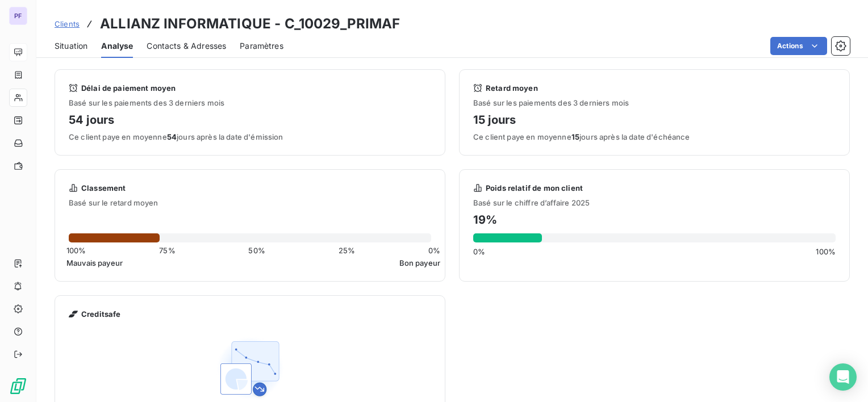
click at [70, 22] on span "Clients" at bounding box center [67, 23] width 25 height 9
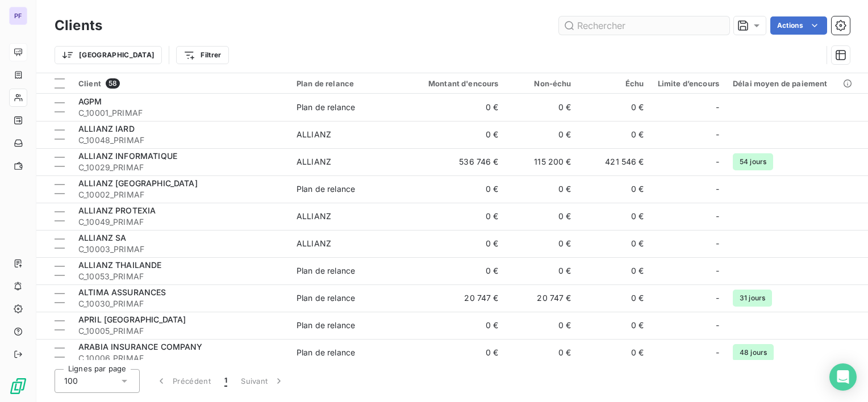
click at [603, 19] on input "text" at bounding box center [644, 25] width 170 height 18
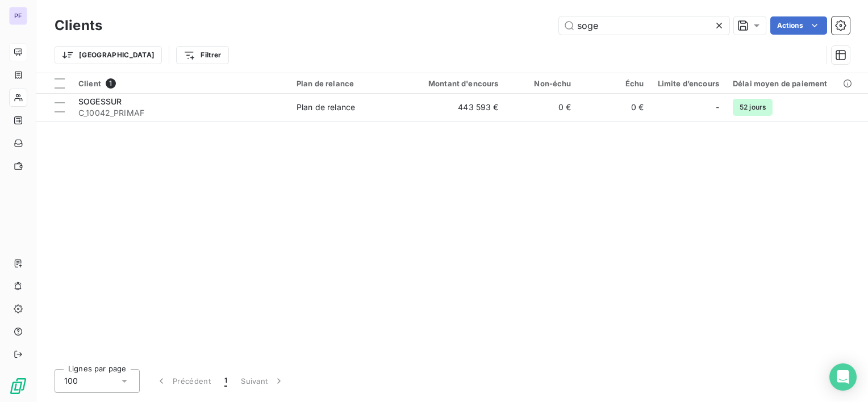
type input "soge"
click at [311, 124] on div "Client 1 Plan de relance Montant d'encours Non-échu Échu Limite d’encours Délai…" at bounding box center [452, 216] width 832 height 287
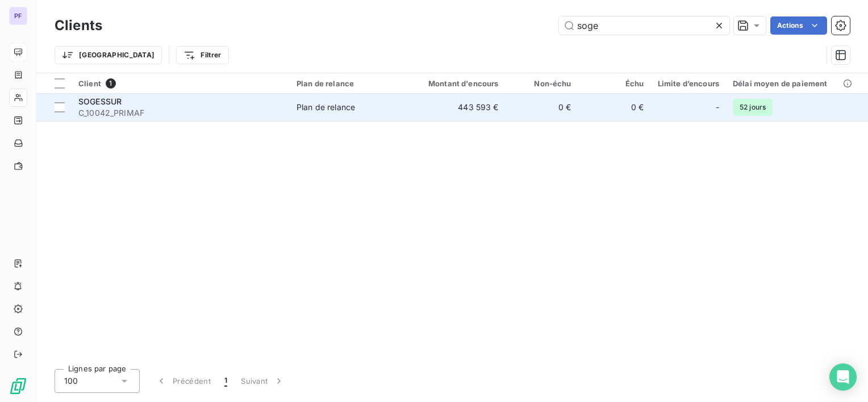
click at [314, 110] on div "Plan de relance" at bounding box center [325, 107] width 59 height 11
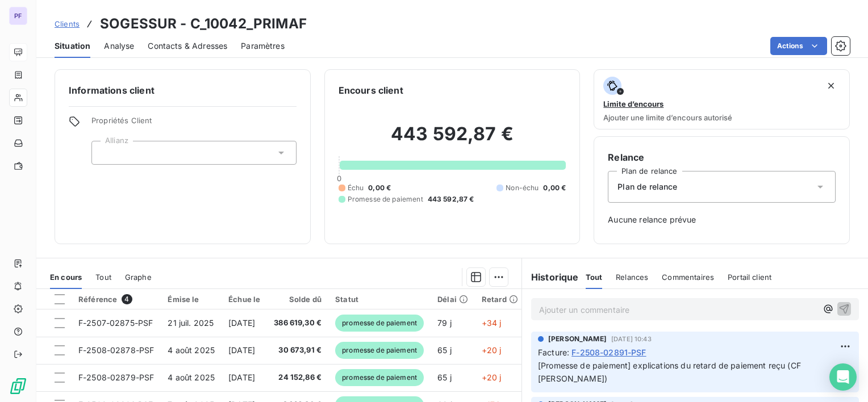
click at [125, 45] on span "Analyse" at bounding box center [119, 45] width 30 height 11
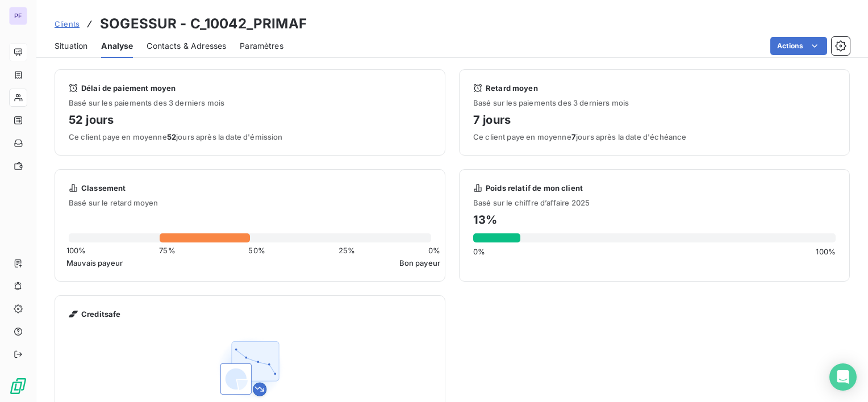
click at [243, 40] on span "Paramètres" at bounding box center [262, 45] width 44 height 11
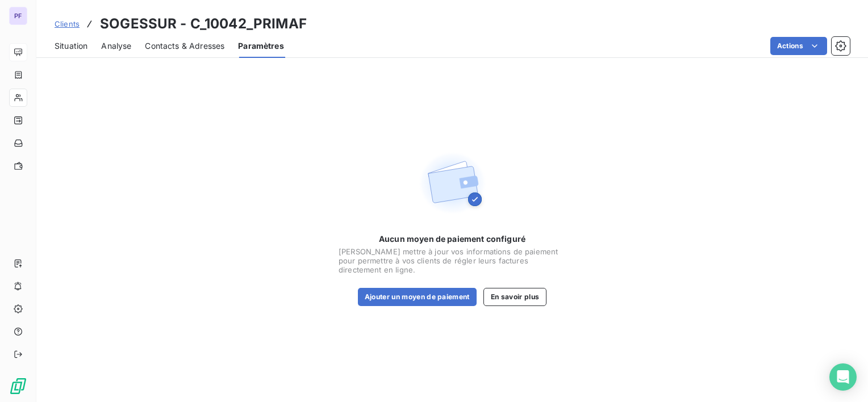
click at [183, 45] on span "Contacts & Adresses" at bounding box center [185, 45] width 80 height 11
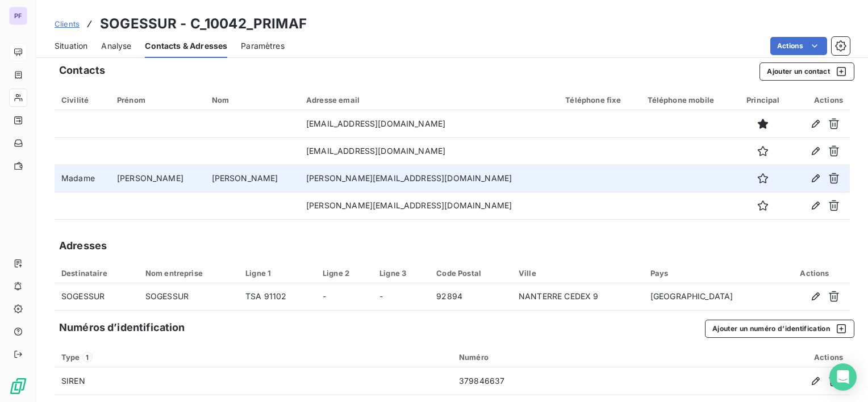
scroll to position [18, 0]
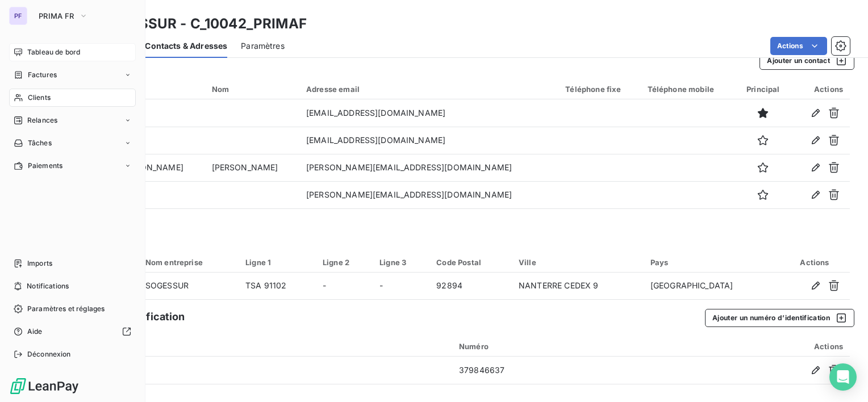
click at [52, 98] on div "Clients" at bounding box center [72, 98] width 127 height 18
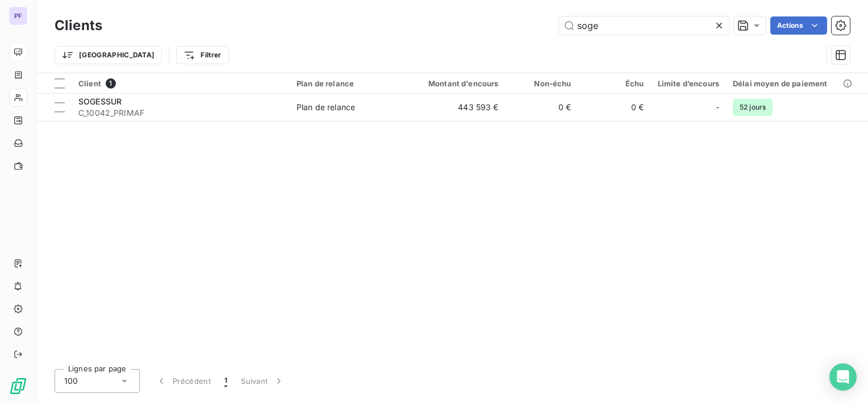
drag, startPoint x: 653, startPoint y: 28, endPoint x: 445, endPoint y: 16, distance: 207.7
click at [445, 16] on div "Clients soge Actions" at bounding box center [452, 26] width 795 height 24
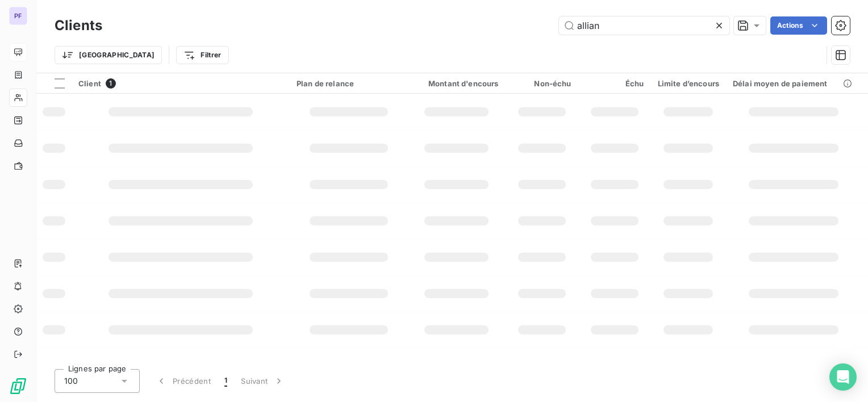
type input "allian"
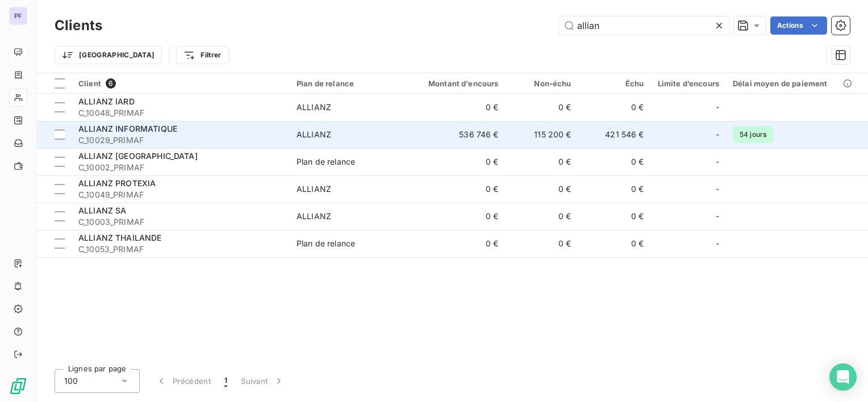
click at [433, 130] on td "536 746 €" at bounding box center [457, 134] width 98 height 27
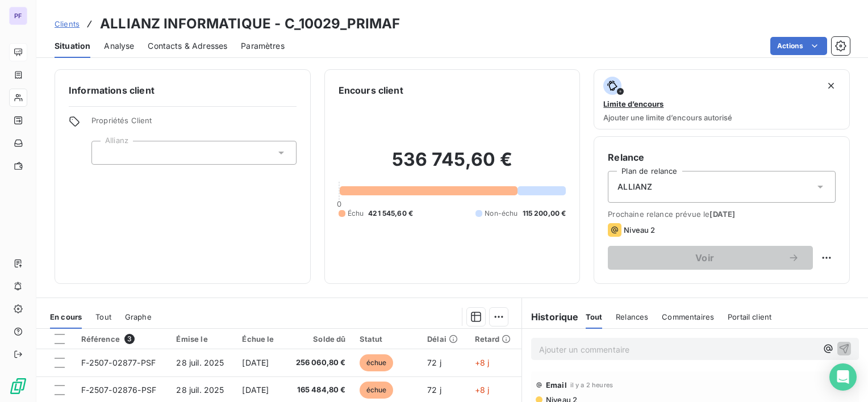
click at [126, 43] on span "Analyse" at bounding box center [119, 45] width 30 height 11
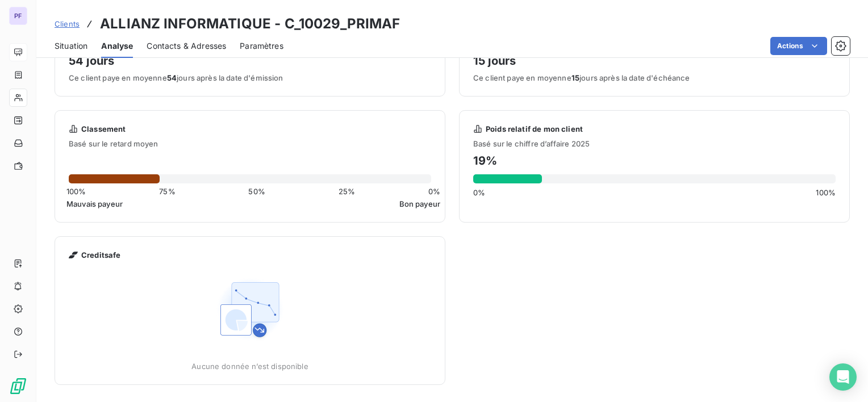
scroll to position [59, 0]
click at [271, 51] on span "Paramètres" at bounding box center [262, 45] width 44 height 11
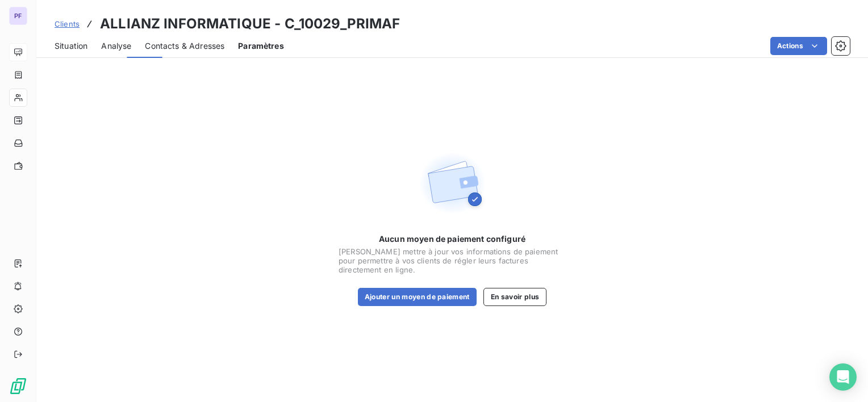
scroll to position [0, 0]
click at [195, 40] on span "Contacts & Adresses" at bounding box center [185, 45] width 80 height 11
